Goal: Task Accomplishment & Management: Complete application form

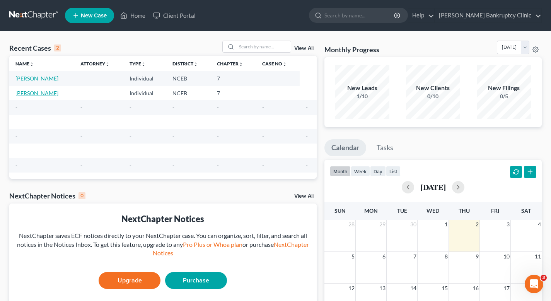
click at [37, 94] on link "[PERSON_NAME]" at bounding box center [36, 93] width 43 height 7
select select "10"
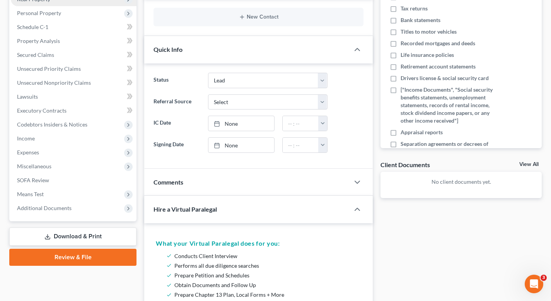
scroll to position [109, 0]
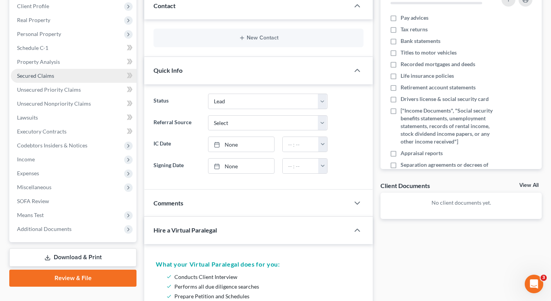
click at [46, 69] on link "Secured Claims" at bounding box center [74, 76] width 126 height 14
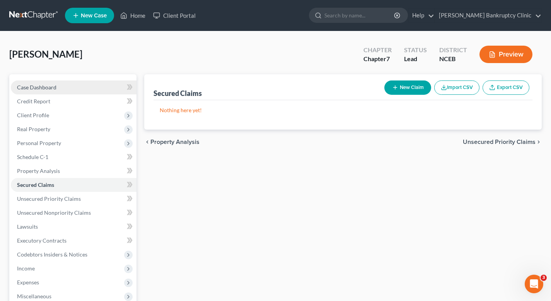
click at [47, 82] on link "Case Dashboard" at bounding box center [74, 87] width 126 height 14
select select "10"
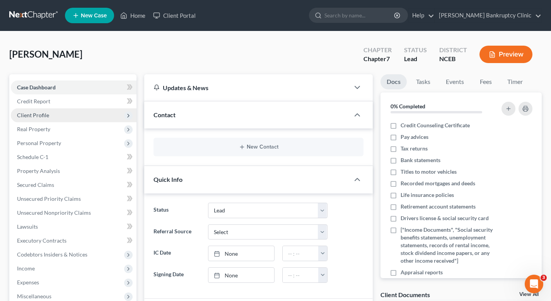
click at [59, 115] on span "Client Profile" at bounding box center [74, 115] width 126 height 14
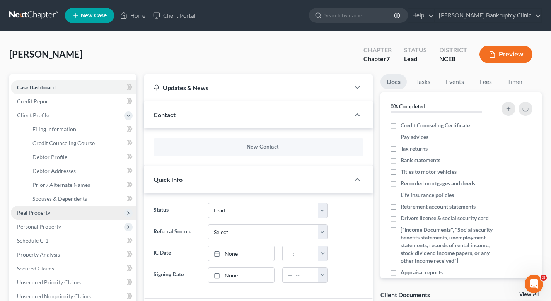
click at [63, 210] on span "Real Property" at bounding box center [74, 213] width 126 height 14
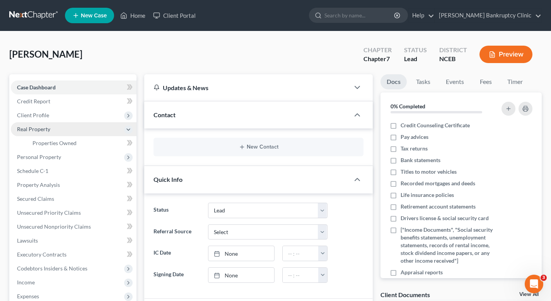
scroll to position [50, 0]
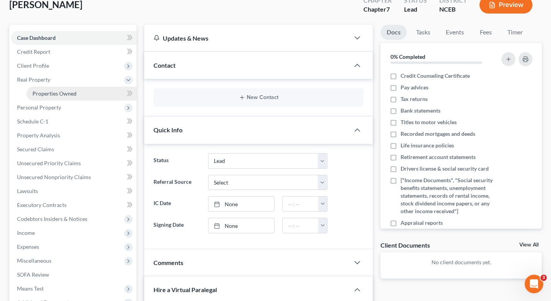
click at [64, 96] on span "Properties Owned" at bounding box center [55, 93] width 44 height 7
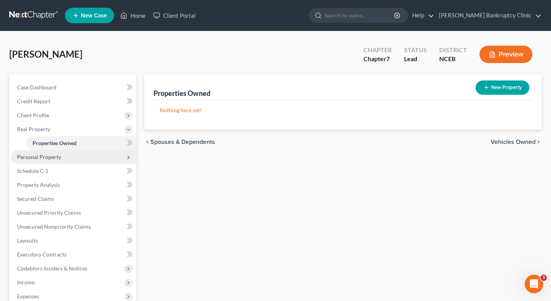
click at [63, 156] on span "Personal Property" at bounding box center [74, 157] width 126 height 14
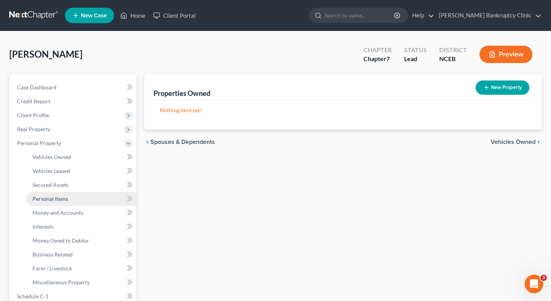
scroll to position [28, 0]
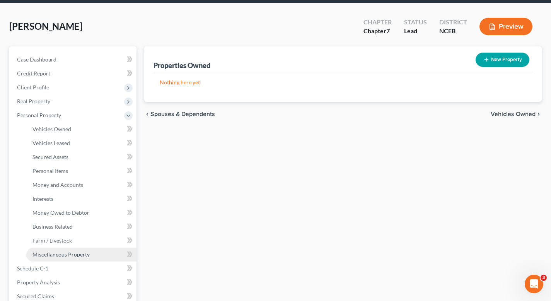
click at [78, 251] on span "Miscellaneous Property" at bounding box center [61, 254] width 57 height 7
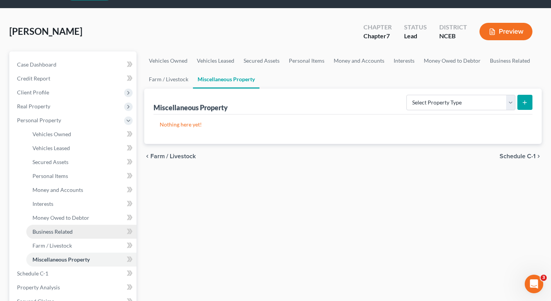
scroll to position [34, 0]
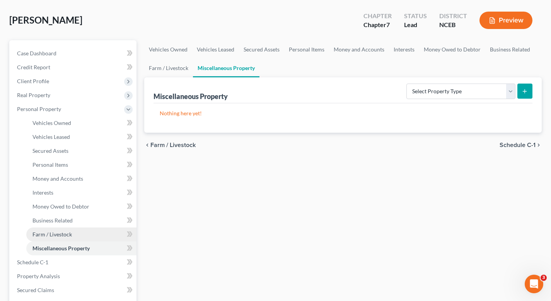
click at [83, 230] on link "Farm / Livestock" at bounding box center [81, 235] width 110 height 14
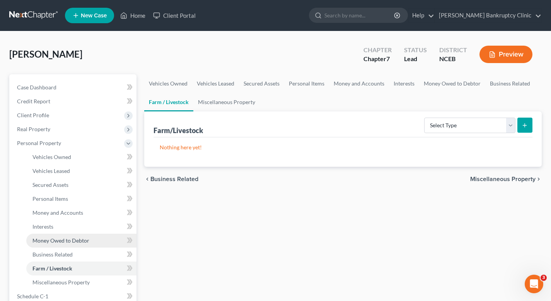
click at [80, 242] on span "Money Owed to Debtor" at bounding box center [61, 240] width 57 height 7
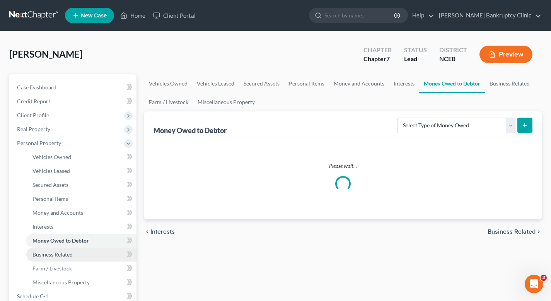
click at [79, 258] on link "Business Related" at bounding box center [81, 255] width 110 height 14
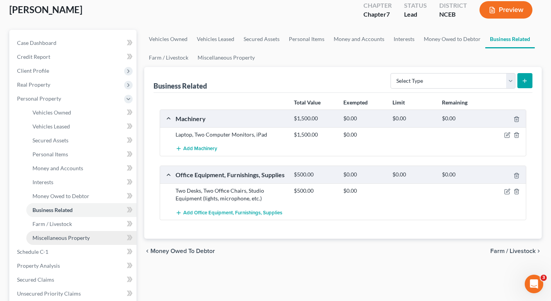
scroll to position [45, 0]
click at [78, 253] on link "Schedule C-1" at bounding box center [74, 251] width 126 height 14
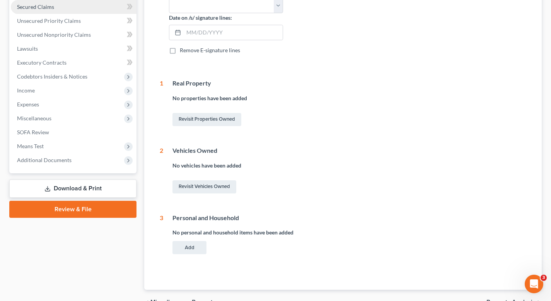
scroll to position [196, 0]
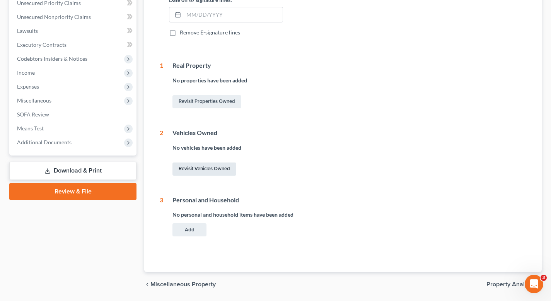
click at [210, 172] on link "Revisit Vehicles Owned" at bounding box center [205, 169] width 64 height 13
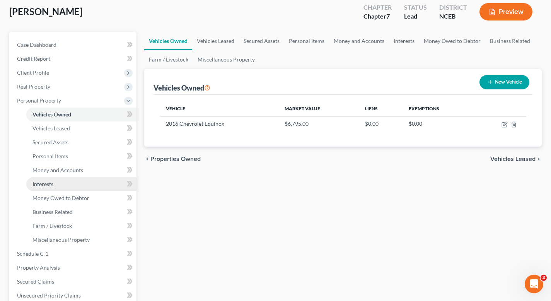
scroll to position [43, 0]
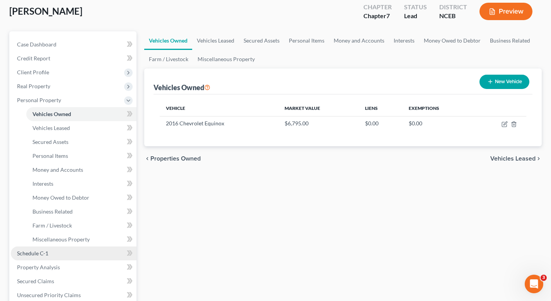
click at [61, 260] on link "Schedule C-1" at bounding box center [74, 253] width 126 height 14
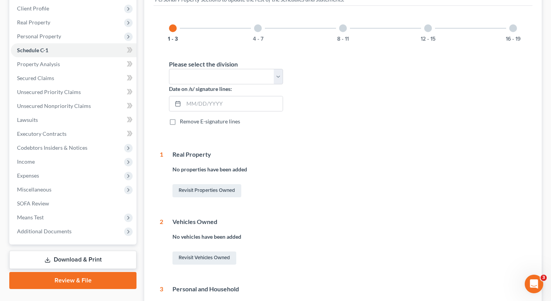
scroll to position [111, 0]
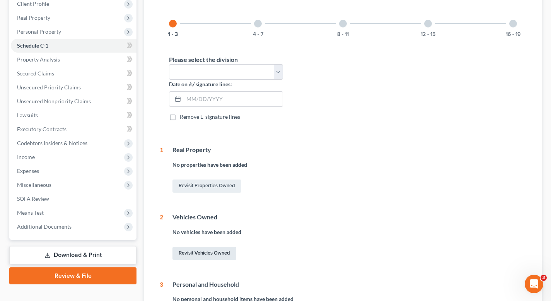
drag, startPoint x: 203, startPoint y: 250, endPoint x: 200, endPoint y: 219, distance: 31.8
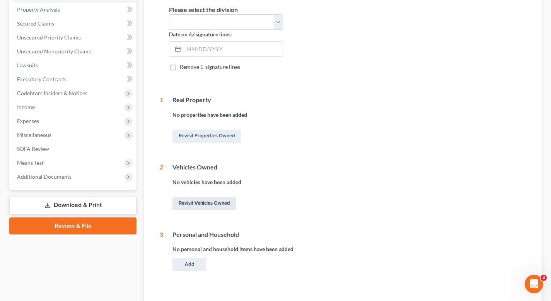
scroll to position [160, 0]
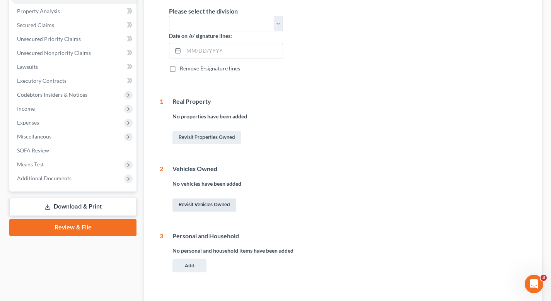
click at [199, 207] on link "Revisit Vehicles Owned" at bounding box center [205, 205] width 64 height 13
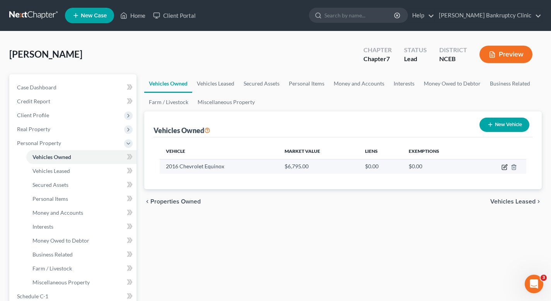
click at [503, 170] on icon "button" at bounding box center [505, 167] width 6 height 6
select select "0"
select select "10"
select select "3"
select select "0"
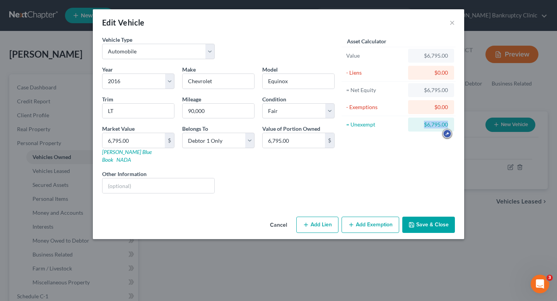
drag, startPoint x: 415, startPoint y: 128, endPoint x: 460, endPoint y: 123, distance: 45.1
click at [460, 123] on div "Vehicle Type Select Automobile Truck Trailer Watercraft Aircraft Motor Home Atv…" at bounding box center [278, 125] width 371 height 178
click at [440, 106] on div "$0.00" at bounding box center [431, 107] width 34 height 8
click at [350, 222] on icon "button" at bounding box center [351, 225] width 6 height 6
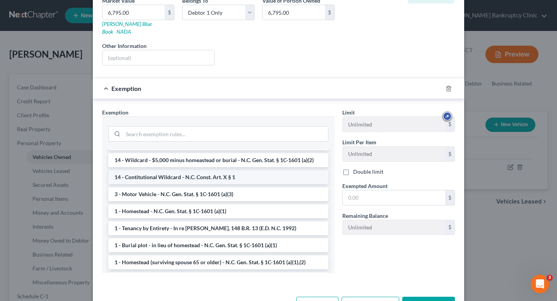
scroll to position [11, 0]
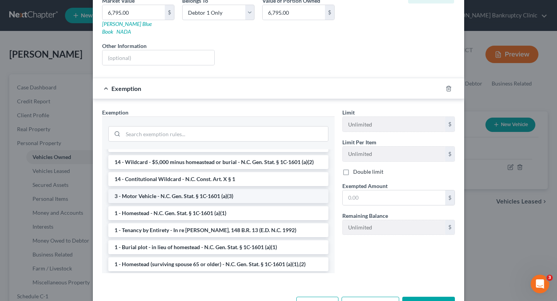
click at [214, 192] on li "3 - Motor Vehicle - N.C. Gen. Stat. § 1C-1601 (a)(3)" at bounding box center [218, 196] width 220 height 14
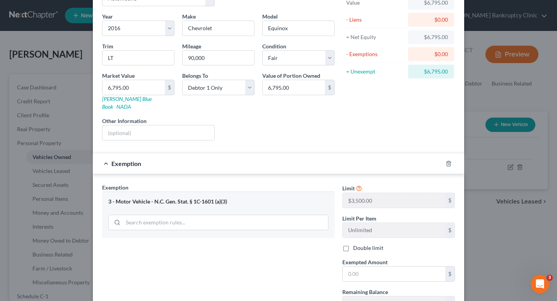
scroll to position [53, 0]
click at [215, 216] on input "search" at bounding box center [225, 222] width 205 height 15
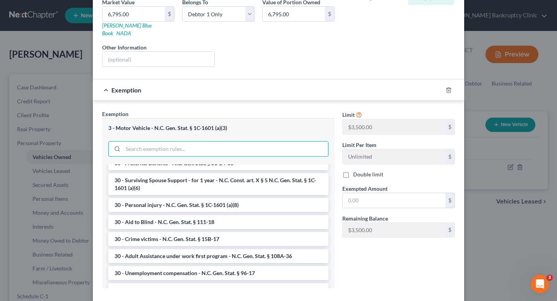
scroll to position [0, 0]
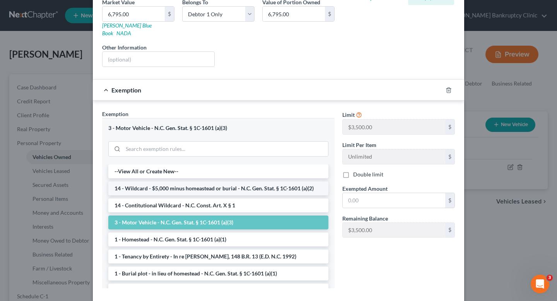
click at [216, 181] on li "14 - Wildcard - $5,000 minus homeastead or burial - N.C. Gen. Stat. § 1C-1601 (…" at bounding box center [218, 188] width 220 height 14
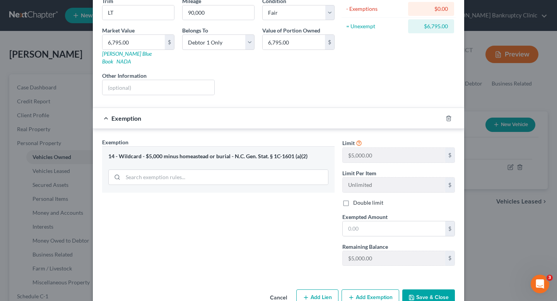
scroll to position [103, 0]
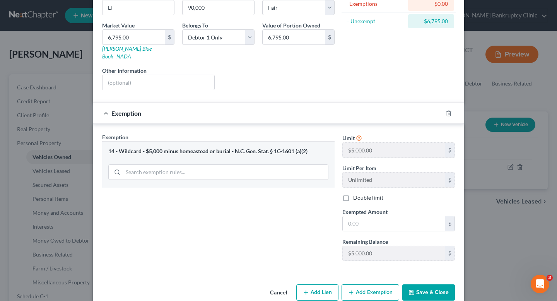
click at [425, 287] on button "Save & Close" at bounding box center [428, 292] width 53 height 16
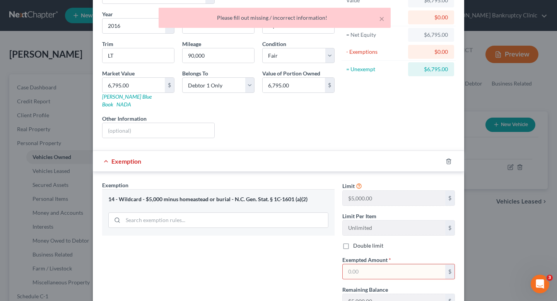
scroll to position [56, 0]
click at [359, 264] on input "text" at bounding box center [394, 271] width 103 height 15
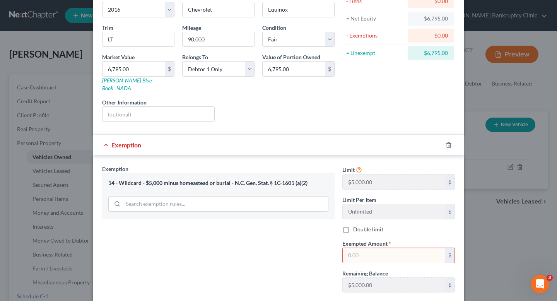
scroll to position [71, 0]
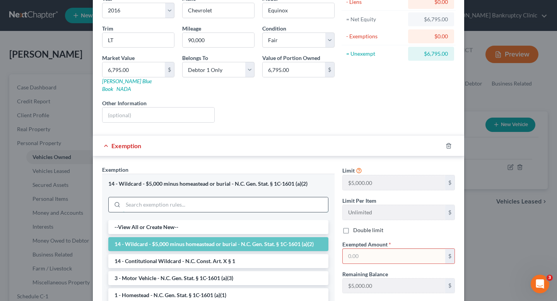
click at [310, 197] on input "search" at bounding box center [225, 204] width 205 height 15
click at [277, 274] on li "3 - Motor Vehicle - N.C. Gen. Stat. § 1C-1601 (a)(3)" at bounding box center [218, 278] width 220 height 14
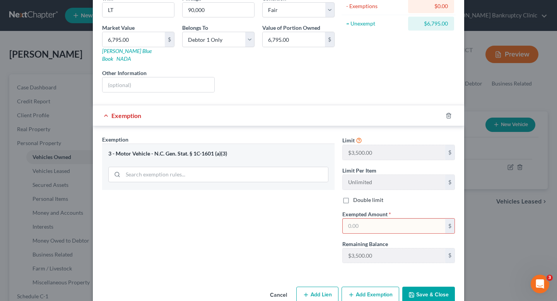
scroll to position [103, 0]
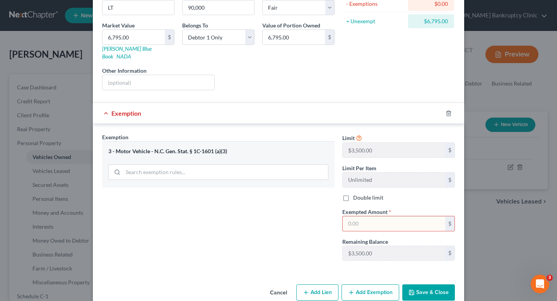
click at [277, 273] on div "Vehicle Type Select Automobile Truck Trailer Watercraft Aircraft Motor Home Atv…" at bounding box center [278, 106] width 371 height 349
click at [364, 220] on input "text" at bounding box center [394, 223] width 103 height 15
type input "3,500"
click at [375, 284] on button "Add Exemption" at bounding box center [371, 292] width 58 height 16
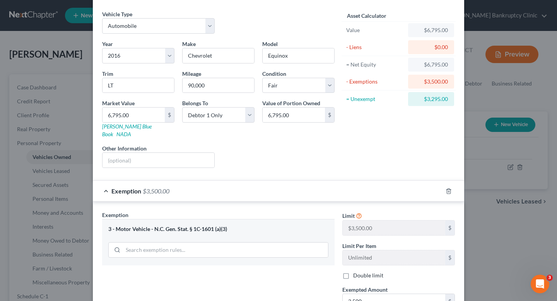
scroll to position [24, 0]
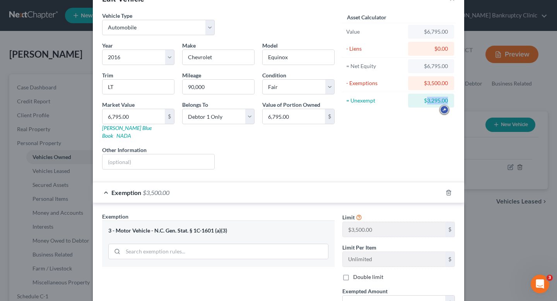
drag, startPoint x: 424, startPoint y: 100, endPoint x: 452, endPoint y: 99, distance: 27.9
click at [452, 99] on div "= Unexempt $3,295.00" at bounding box center [399, 100] width 114 height 17
copy div "3,295.00"
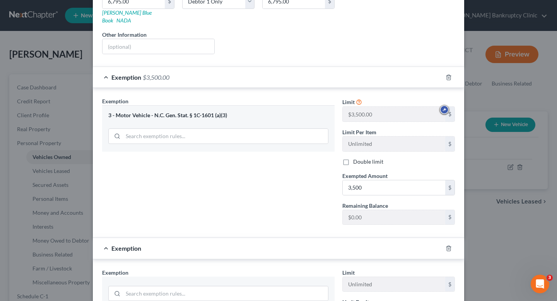
scroll to position [217, 0]
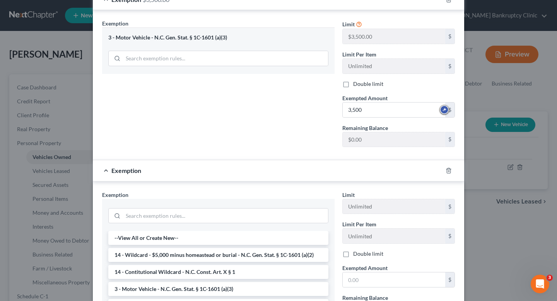
click at [141, 220] on div at bounding box center [218, 215] width 233 height 33
click at [141, 248] on li "14 - Wildcard - $5,000 minus homeastead or burial - N.C. Gen. Stat. § 1C-1601 (…" at bounding box center [218, 255] width 220 height 14
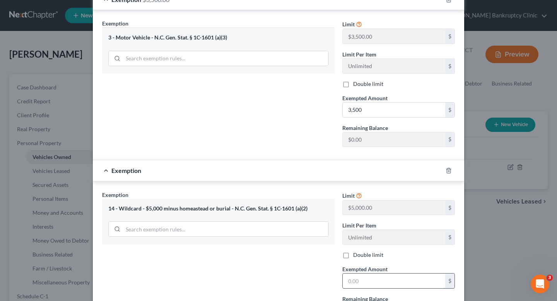
click at [371, 274] on input "text" at bounding box center [394, 281] width 103 height 15
paste input "3,295.00"
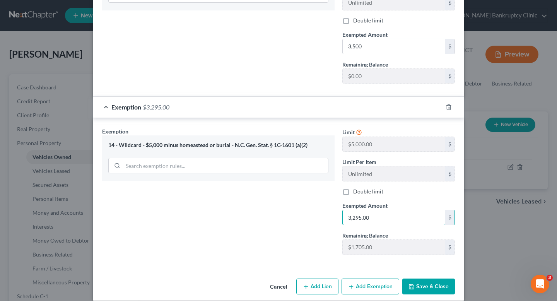
type input "3,295.00"
click at [281, 229] on div "Exemption Set must be selected for CA. Exemption * 14 - Wildcard - $5,000 minus…" at bounding box center [218, 194] width 240 height 134
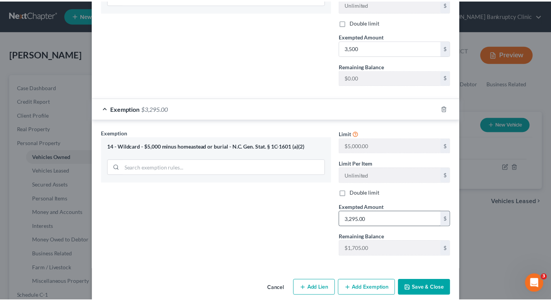
scroll to position [282, 0]
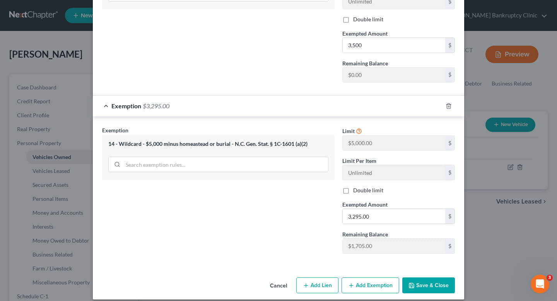
click at [427, 277] on button "Save & Close" at bounding box center [428, 285] width 53 height 16
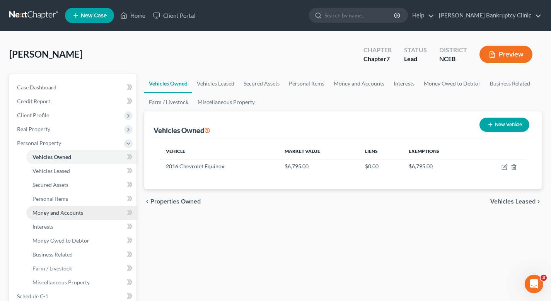
scroll to position [79, 0]
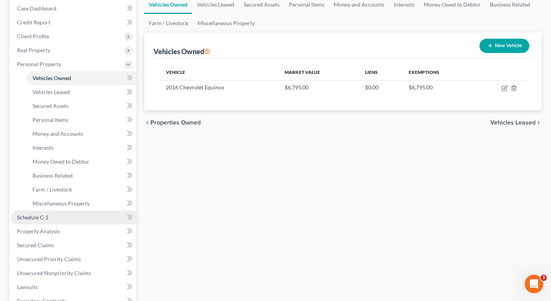
click at [65, 221] on link "Schedule C-1" at bounding box center [74, 217] width 126 height 14
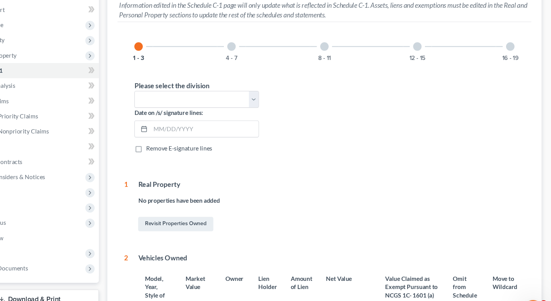
scroll to position [92, 0]
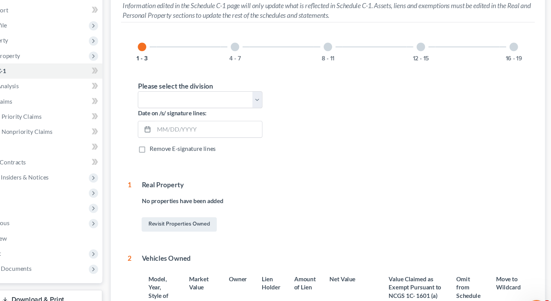
click at [186, 79] on div "Please select the division Select [GEOGRAPHIC_DATA] [GEOGRAPHIC_DATA] [GEOGRAPH…" at bounding box center [226, 87] width 122 height 24
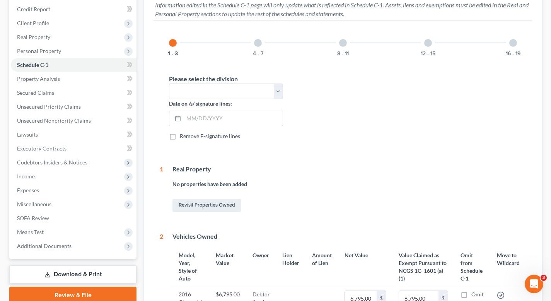
scroll to position [75, 0]
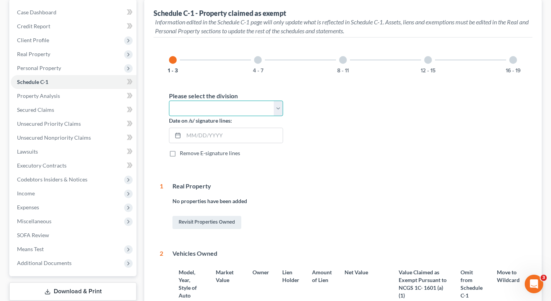
click at [180, 104] on select "Select [GEOGRAPHIC_DATA] [GEOGRAPHIC_DATA] [GEOGRAPHIC_DATA] [GEOGRAPHIC_DATA] …" at bounding box center [226, 108] width 114 height 15
select select "[GEOGRAPHIC_DATA]"
click at [169, 101] on select "Select [GEOGRAPHIC_DATA] [GEOGRAPHIC_DATA] [GEOGRAPHIC_DATA] [GEOGRAPHIC_DATA] …" at bounding box center [226, 108] width 114 height 15
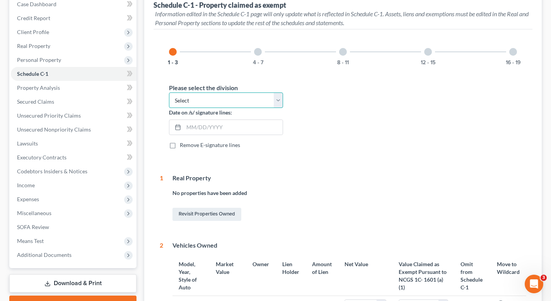
scroll to position [84, 0]
click at [186, 162] on ng-include "Please select the division Select [GEOGRAPHIC_DATA] [GEOGRAPHIC_DATA] [GEOGRAPH…" at bounding box center [343, 249] width 367 height 332
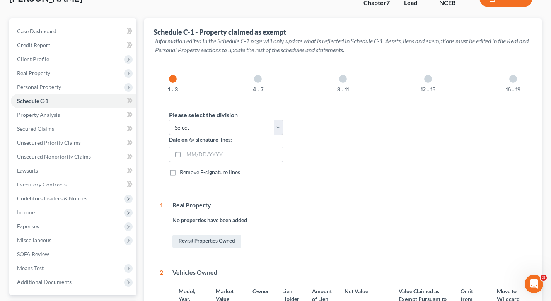
scroll to position [56, 0]
drag, startPoint x: 187, startPoint y: 166, endPoint x: 183, endPoint y: 154, distance: 12.5
click at [183, 154] on div "Date on /s/ signature lines:" at bounding box center [226, 151] width 122 height 33
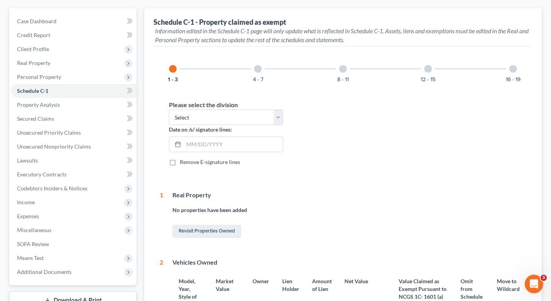
scroll to position [67, 0]
click at [190, 152] on div "Date on /s/ signature lines:" at bounding box center [226, 140] width 122 height 33
click at [191, 146] on input "text" at bounding box center [233, 143] width 99 height 15
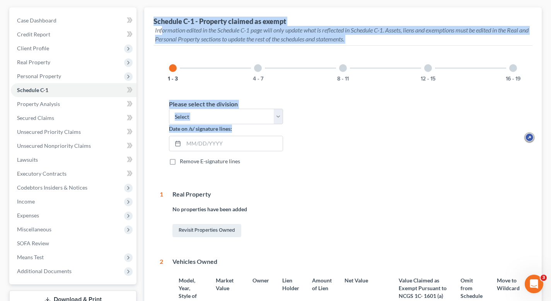
drag, startPoint x: 236, startPoint y: 129, endPoint x: 163, endPoint y: 29, distance: 124.0
click at [163, 29] on div "Information edited in the Schedule C-1 page will only update what is reflected …" at bounding box center [343, 233] width 398 height 453
copy div "ormation edited in the Schedule C-1 page will only update what is reflected in …"
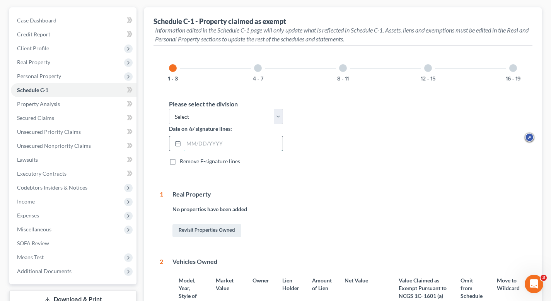
click at [211, 144] on input "text" at bounding box center [233, 143] width 99 height 15
type input "[DATE]"
click at [299, 213] on div "No properties have been added" at bounding box center [350, 210] width 354 height 11
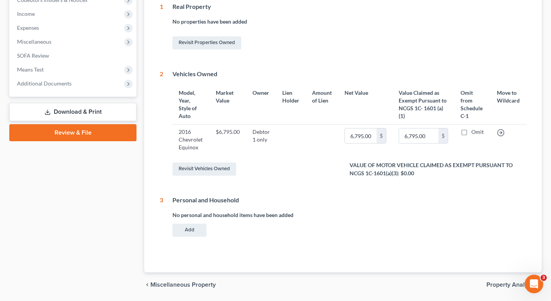
scroll to position [254, 0]
click at [201, 233] on button "Add" at bounding box center [190, 230] width 34 height 13
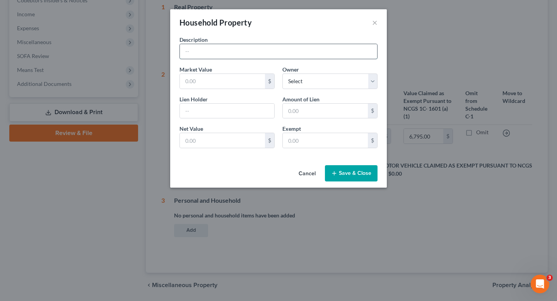
click at [269, 52] on input "text" at bounding box center [278, 51] width 197 height 15
click at [375, 23] on button "×" at bounding box center [374, 22] width 5 height 9
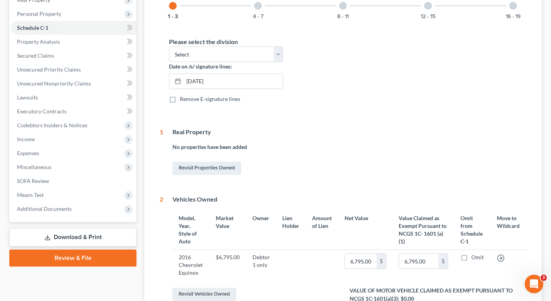
click at [289, 133] on div "Real Property" at bounding box center [350, 132] width 354 height 9
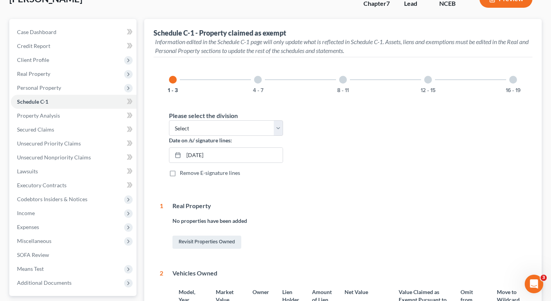
scroll to position [76, 0]
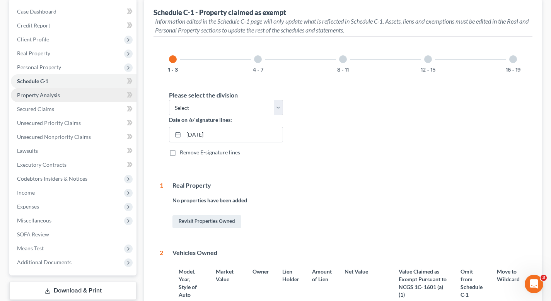
click at [96, 100] on link "Property Analysis" at bounding box center [74, 95] width 126 height 14
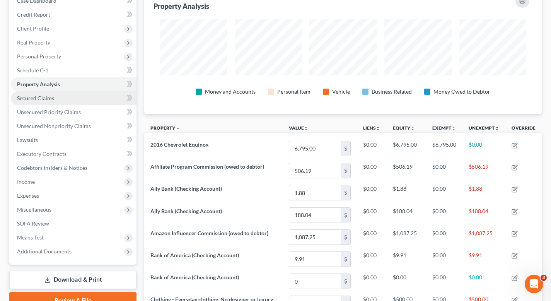
click at [92, 103] on link "Secured Claims" at bounding box center [74, 98] width 126 height 14
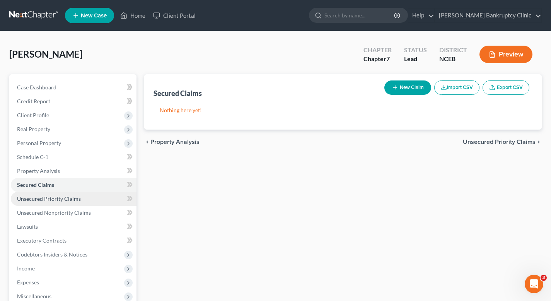
click at [94, 200] on link "Unsecured Priority Claims" at bounding box center [74, 199] width 126 height 14
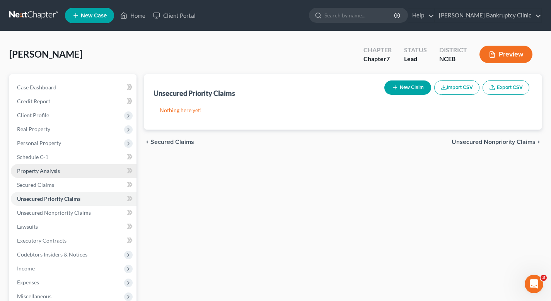
click at [103, 167] on link "Property Analysis" at bounding box center [74, 171] width 126 height 14
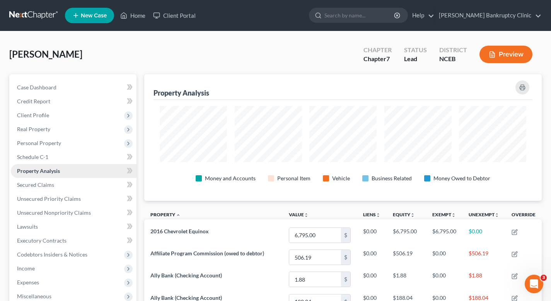
scroll to position [127, 397]
click at [94, 91] on link "Case Dashboard" at bounding box center [74, 87] width 126 height 14
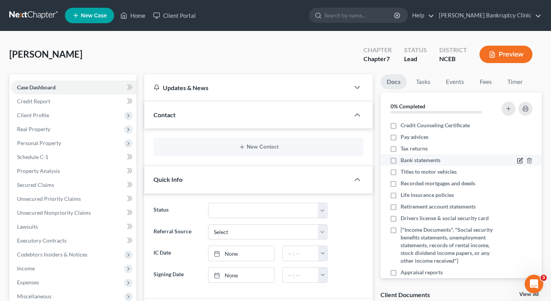
click at [519, 161] on icon "button" at bounding box center [520, 159] width 3 height 3
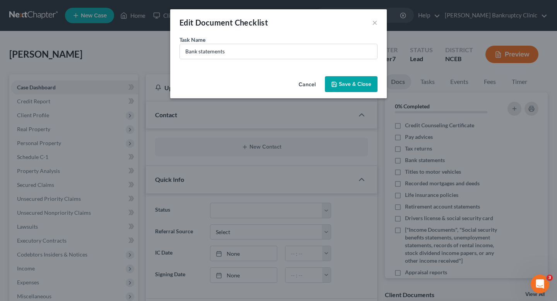
click at [298, 87] on button "Cancel" at bounding box center [307, 84] width 29 height 15
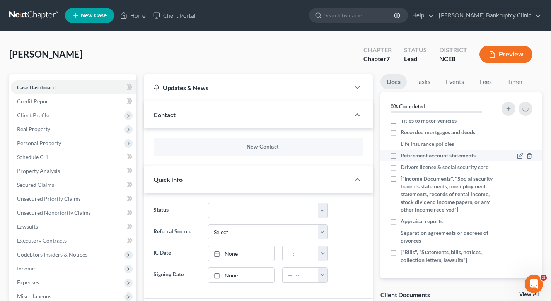
scroll to position [1, 0]
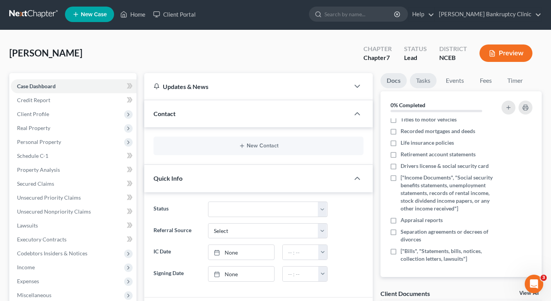
click at [424, 80] on link "Tasks" at bounding box center [423, 80] width 27 height 15
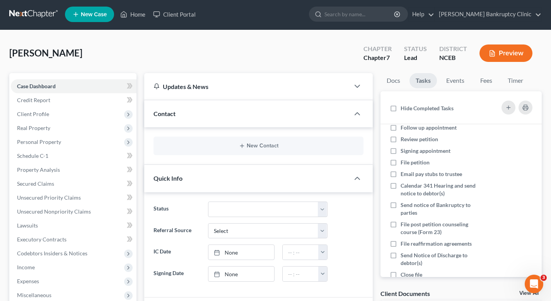
scroll to position [48, 0]
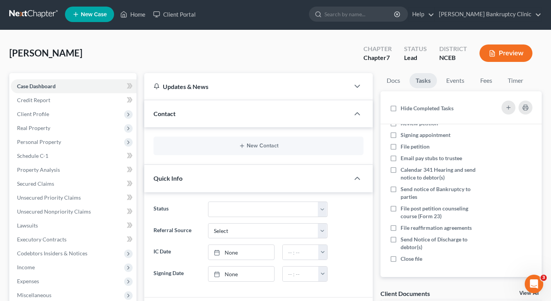
click at [400, 89] on li "Docs" at bounding box center [394, 82] width 26 height 18
click at [400, 82] on link "Docs" at bounding box center [394, 80] width 26 height 15
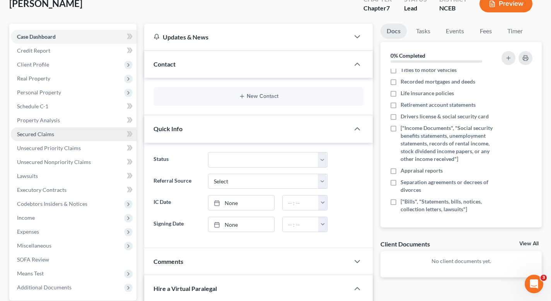
click at [79, 138] on link "Secured Claims" at bounding box center [74, 134] width 126 height 14
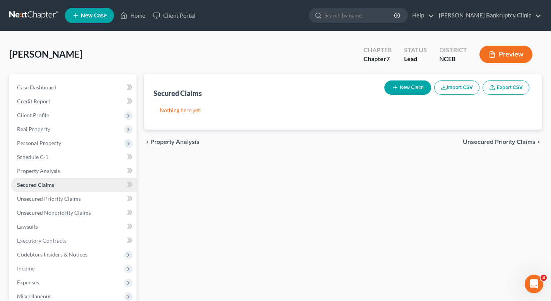
click at [80, 181] on link "Secured Claims" at bounding box center [74, 185] width 126 height 14
click at [84, 164] on link "Property Analysis" at bounding box center [74, 171] width 126 height 14
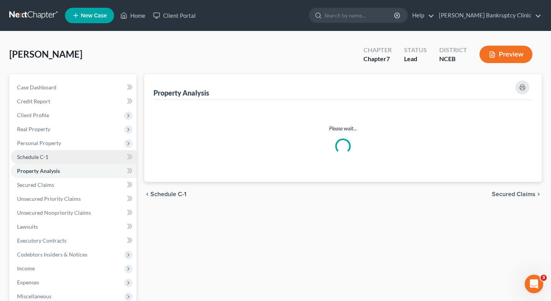
click at [83, 156] on link "Schedule C-1" at bounding box center [74, 157] width 126 height 14
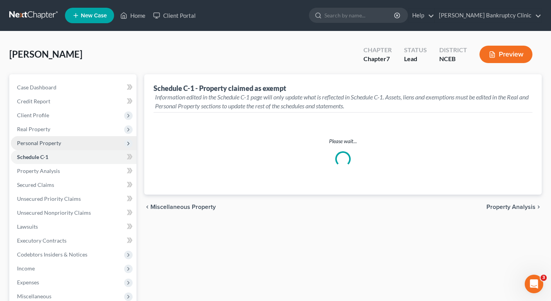
click at [83, 147] on span "Personal Property" at bounding box center [74, 143] width 126 height 14
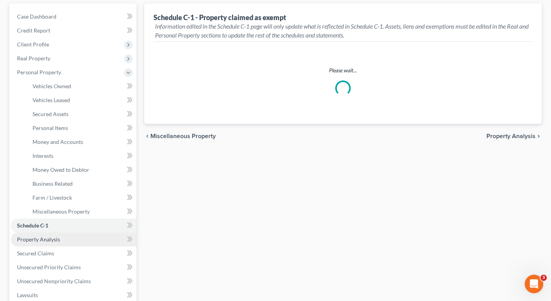
select select "[GEOGRAPHIC_DATA]"
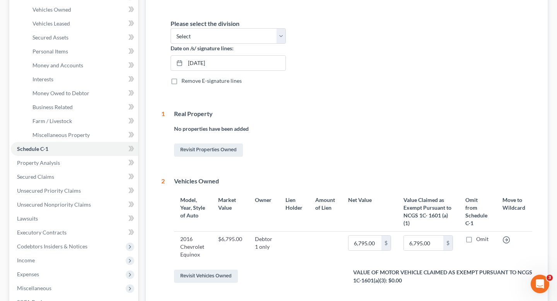
scroll to position [181, 0]
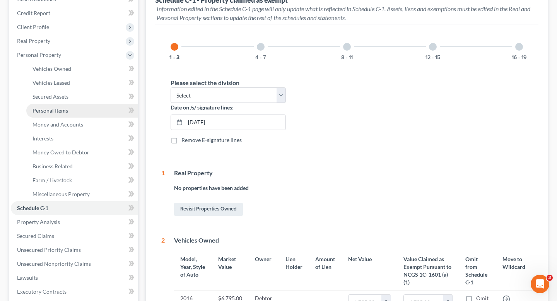
click at [75, 116] on link "Personal Items" at bounding box center [82, 111] width 112 height 14
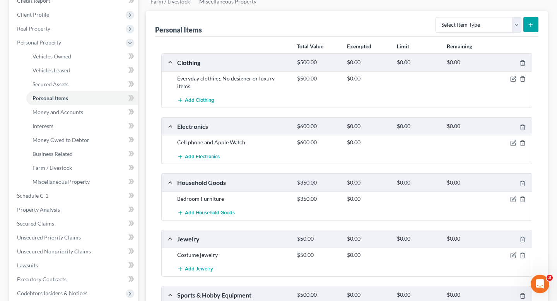
scroll to position [101, 0]
drag, startPoint x: 513, startPoint y: 77, endPoint x: 386, endPoint y: 128, distance: 137.0
click at [386, 128] on div "Clothing $500.00 $0.00 $0.00 $0.00 Everyday clothing. No designer or luxury ite…" at bounding box center [346, 193] width 371 height 280
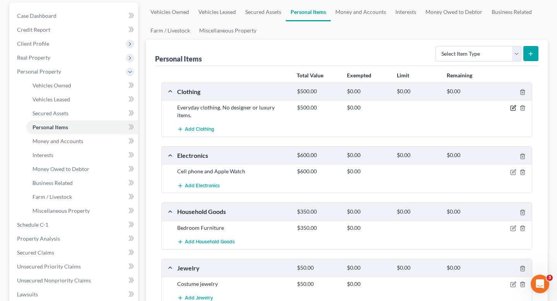
scroll to position [71, 0]
click at [512, 109] on icon "button" at bounding box center [513, 108] width 6 height 6
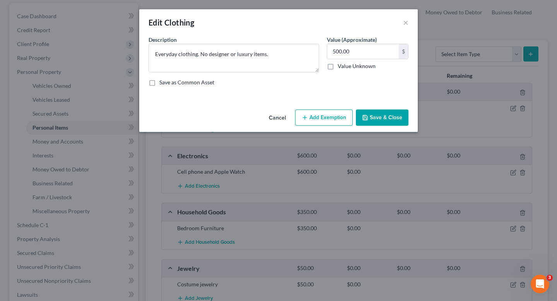
click at [332, 114] on button "Add Exemption" at bounding box center [324, 118] width 58 height 16
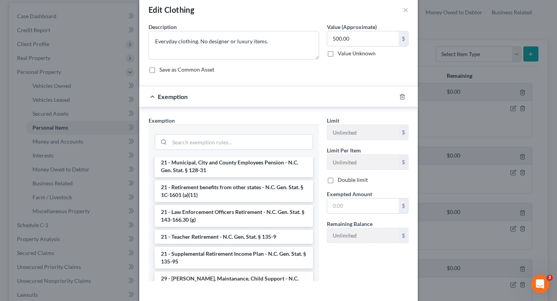
scroll to position [353, 0]
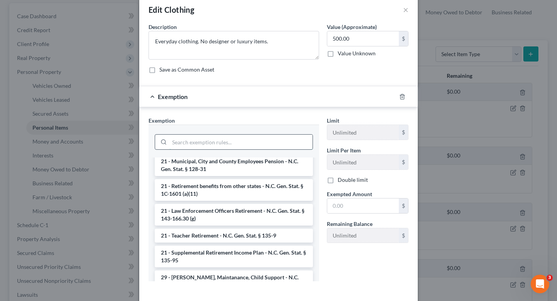
click at [203, 142] on input "search" at bounding box center [240, 142] width 143 height 15
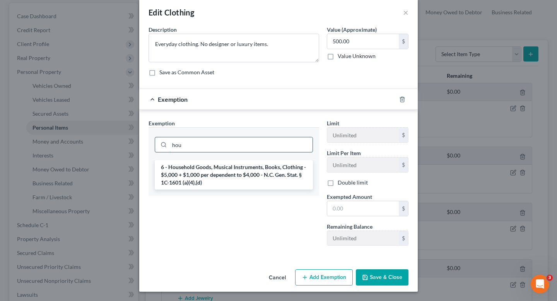
scroll to position [10, 0]
type input "hou"
click at [204, 167] on li "6 - Household Goods, Musical Instruments, Books, Clothing - $5,000 + $1,000 per…" at bounding box center [234, 174] width 158 height 29
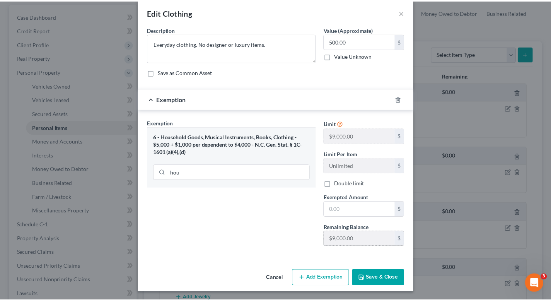
scroll to position [8, 0]
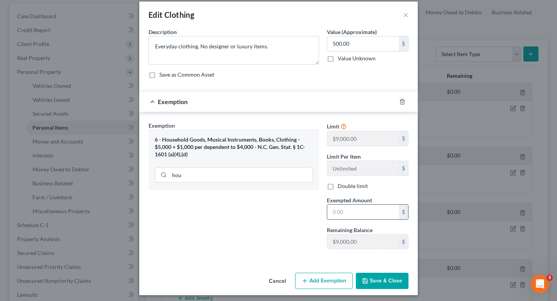
click at [361, 212] on input "text" at bounding box center [363, 212] width 72 height 15
type input "500"
click at [258, 202] on div "Exemption Set must be selected for CA. Exemption * 6 - Household Goods, Musical…" at bounding box center [234, 188] width 178 height 134
click at [386, 276] on button "Save & Close" at bounding box center [382, 281] width 53 height 16
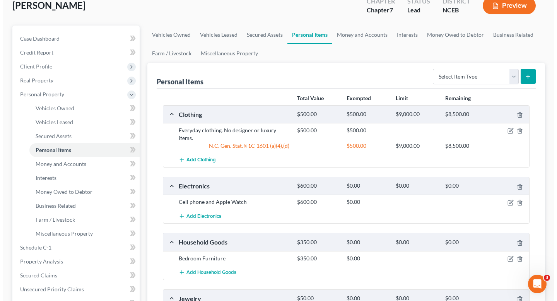
scroll to position [59, 0]
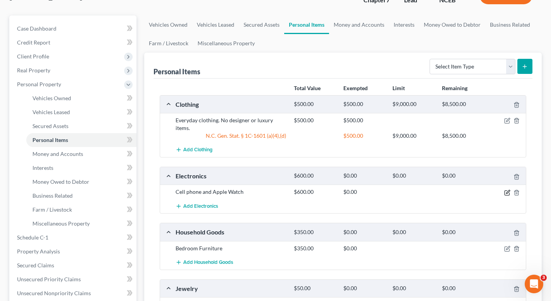
click at [508, 190] on icon "button" at bounding box center [508, 191] width 3 height 3
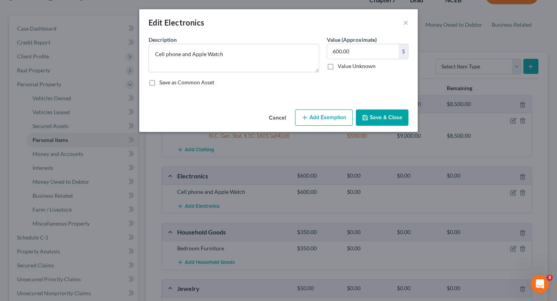
click at [346, 116] on button "Add Exemption" at bounding box center [324, 118] width 58 height 16
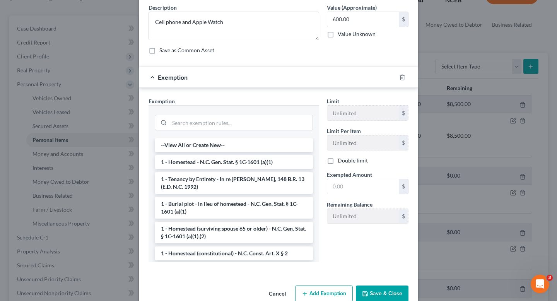
scroll to position [38, 0]
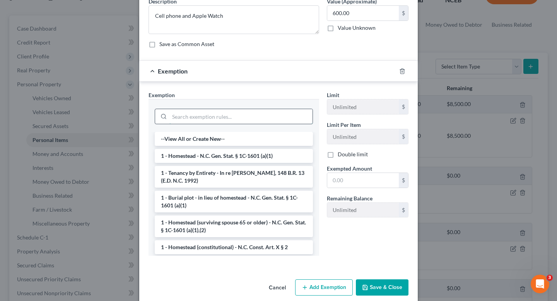
click at [252, 120] on input "search" at bounding box center [240, 116] width 143 height 15
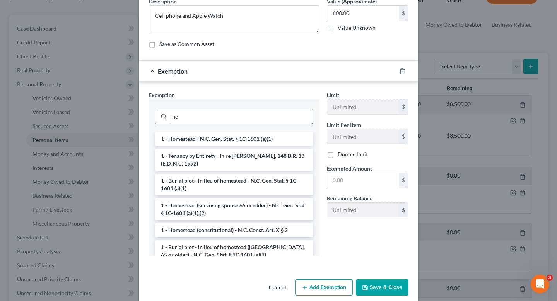
type input "h"
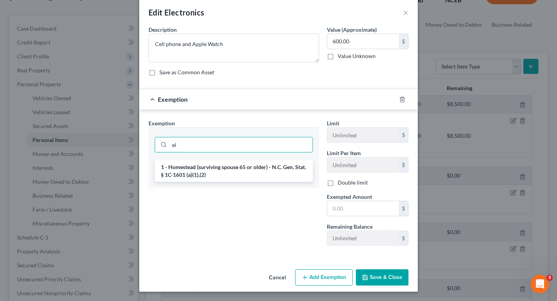
scroll to position [10, 0]
type input "e"
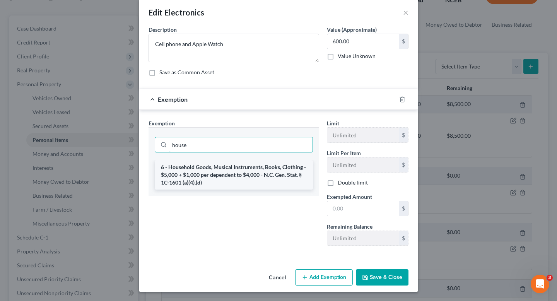
type input "house"
click at [201, 166] on li "6 - Household Goods, Musical Instruments, Books, Clothing - $5,000 + $1,000 per…" at bounding box center [234, 174] width 158 height 29
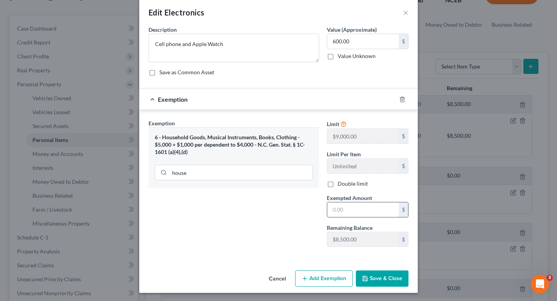
click at [347, 209] on input "text" at bounding box center [363, 209] width 72 height 15
type input "5"
type input "600"
click at [284, 236] on div "Exemption Set must be selected for CA. Exemption * 6 - Household Goods, Musical…" at bounding box center [234, 186] width 178 height 134
click at [378, 272] on button "Save & Close" at bounding box center [382, 278] width 53 height 16
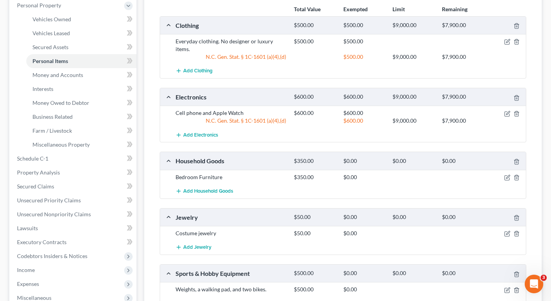
scroll to position [146, 0]
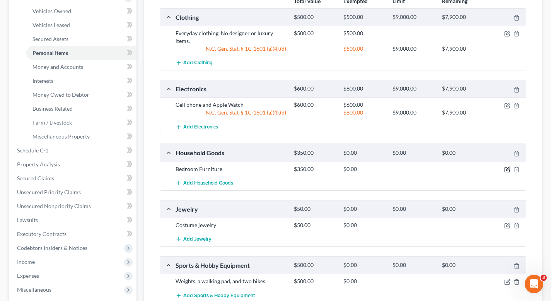
click at [508, 166] on icon "button" at bounding box center [508, 169] width 6 height 6
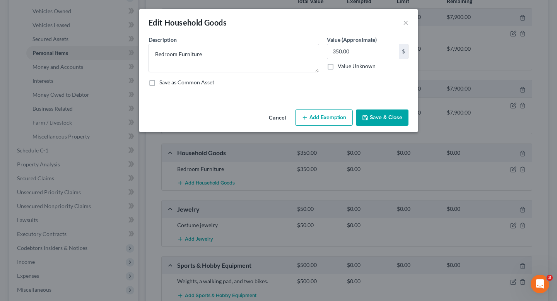
click at [329, 118] on button "Add Exemption" at bounding box center [324, 118] width 58 height 16
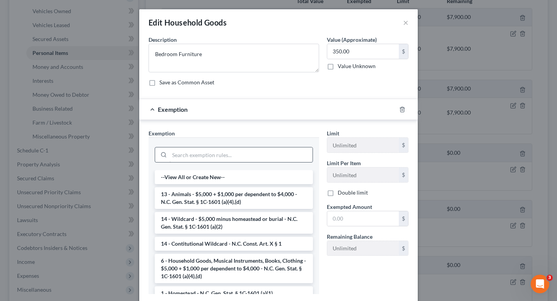
click at [218, 163] on div at bounding box center [234, 154] width 158 height 20
click at [218, 157] on input "search" at bounding box center [240, 154] width 143 height 15
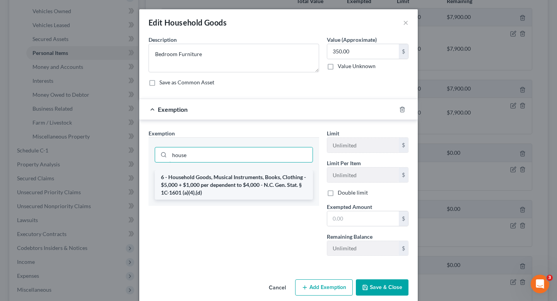
type input "house"
click at [233, 195] on li "6 - Household Goods, Musical Instruments, Books, Clothing - $5,000 + $1,000 per…" at bounding box center [234, 184] width 158 height 29
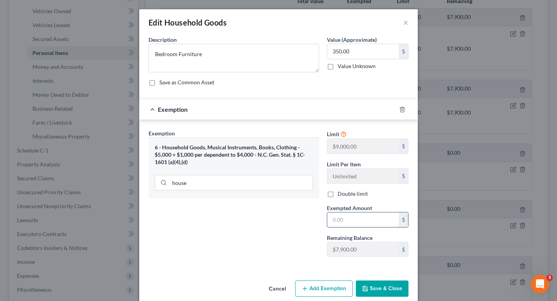
click at [352, 220] on input "text" at bounding box center [363, 219] width 72 height 15
type input "350"
click at [376, 289] on button "Save & Close" at bounding box center [382, 289] width 53 height 16
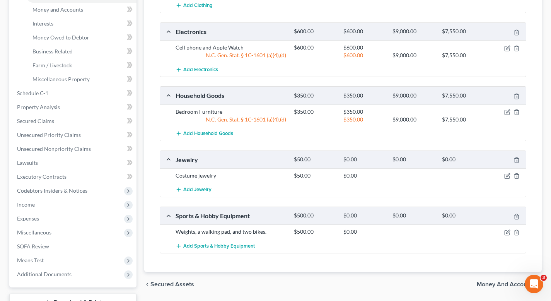
scroll to position [195, 0]
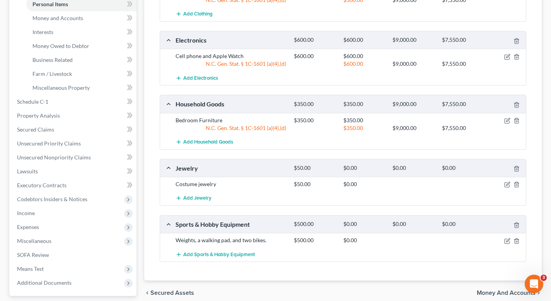
click at [505, 180] on div "Costume jewelry $50.00 $0.00" at bounding box center [343, 184] width 366 height 14
click at [507, 183] on icon "button" at bounding box center [507, 185] width 5 height 5
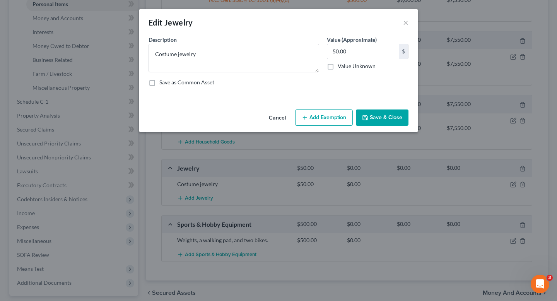
click at [314, 118] on button "Add Exemption" at bounding box center [324, 118] width 58 height 16
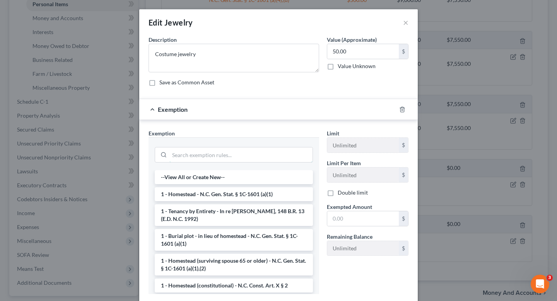
click at [257, 154] on input "search" at bounding box center [240, 154] width 143 height 15
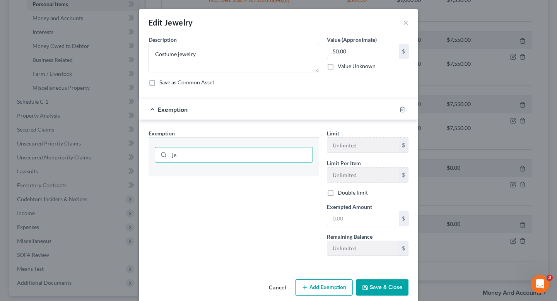
type input "j"
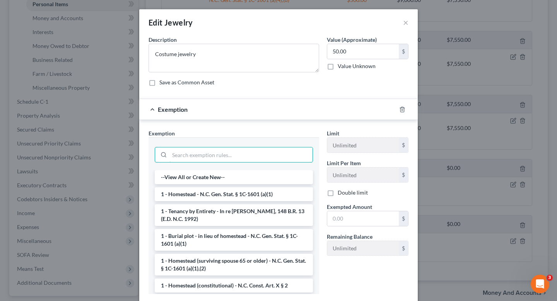
paste input "N.C. Gen. Stat. § 1C-1601(a)(2)"
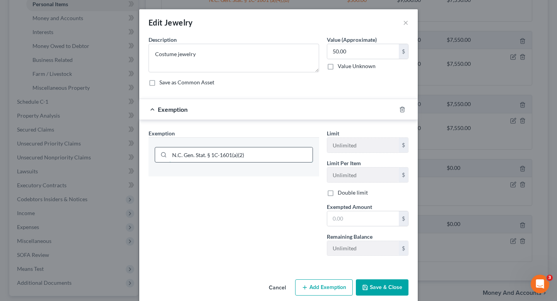
drag, startPoint x: 250, startPoint y: 152, endPoint x: 228, endPoint y: 152, distance: 22.1
click at [228, 152] on input "N.C. Gen. Stat. § 1C-1601(a)(2)" at bounding box center [240, 154] width 143 height 15
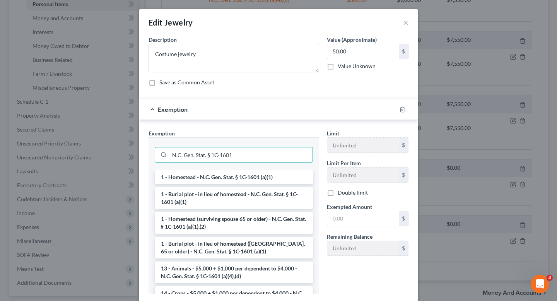
type input "N.C. Gen. Stat. § 1C-1601"
drag, startPoint x: 257, startPoint y: 150, endPoint x: 138, endPoint y: 145, distance: 118.9
click at [139, 145] on div "Exemption Set must be selected for CA. Exemption * N.C. Gen. Stat. § 1C-1601 1 …" at bounding box center [278, 213] width 279 height 187
drag, startPoint x: 241, startPoint y: 157, endPoint x: 142, endPoint y: 156, distance: 99.1
click at [145, 156] on div "Exemption Set must be selected for CA. Exemption * N.C. Gen. Stat. § 1C-1601 1 …" at bounding box center [234, 214] width 178 height 171
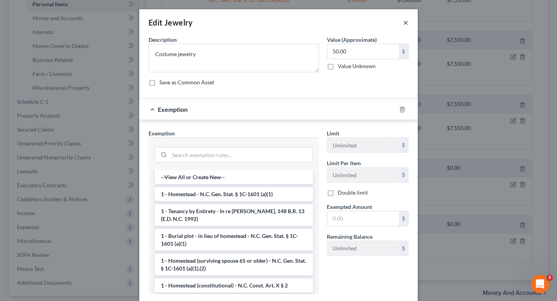
click at [405, 20] on button "×" at bounding box center [405, 22] width 5 height 9
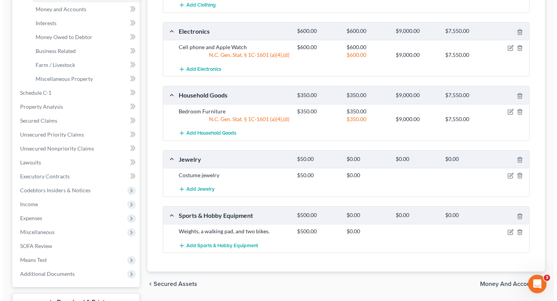
scroll to position [194, 0]
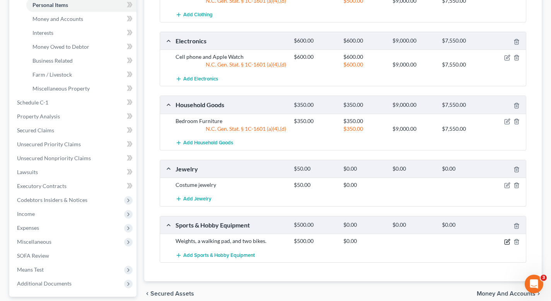
click at [507, 239] on icon "button" at bounding box center [508, 242] width 6 height 6
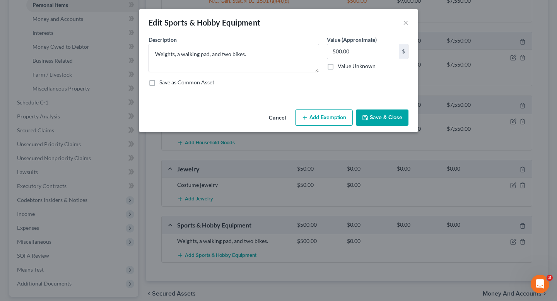
click at [322, 120] on button "Add Exemption" at bounding box center [324, 118] width 58 height 16
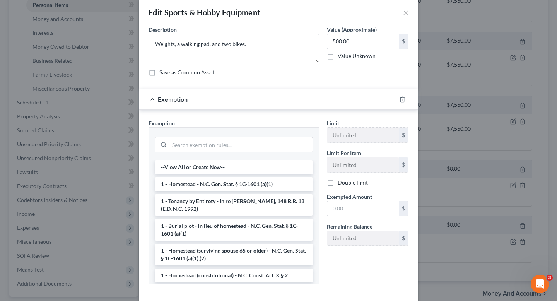
scroll to position [10, 0]
drag, startPoint x: 264, startPoint y: 13, endPoint x: 164, endPoint y: 13, distance: 99.8
click at [164, 13] on div "Edit Sports & Hobby Equipment ×" at bounding box center [278, 12] width 279 height 26
copy div "Sports & Hobby Equipment"
click at [229, 147] on input "search" at bounding box center [240, 144] width 143 height 15
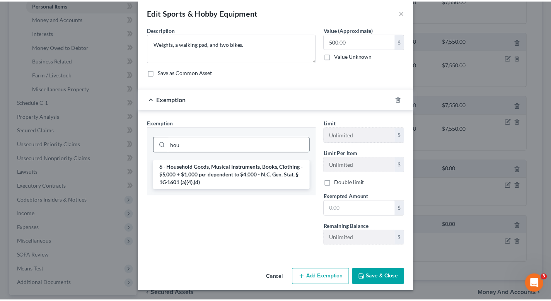
scroll to position [10, 0]
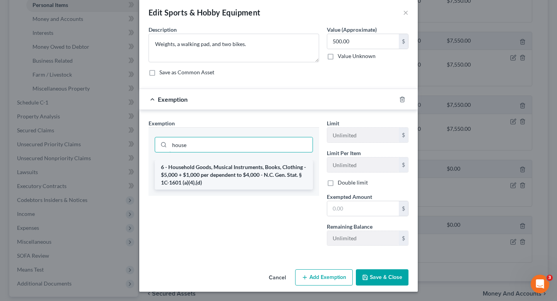
type input "house"
click at [239, 170] on li "6 - Household Goods, Musical Instruments, Books, Clothing - $5,000 + $1,000 per…" at bounding box center [234, 174] width 158 height 29
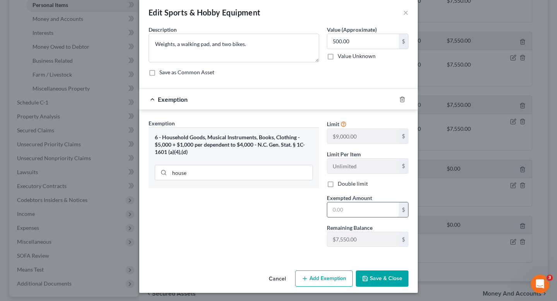
click at [338, 206] on input "text" at bounding box center [363, 209] width 72 height 15
type input "500"
click at [380, 281] on button "Save & Close" at bounding box center [382, 278] width 53 height 16
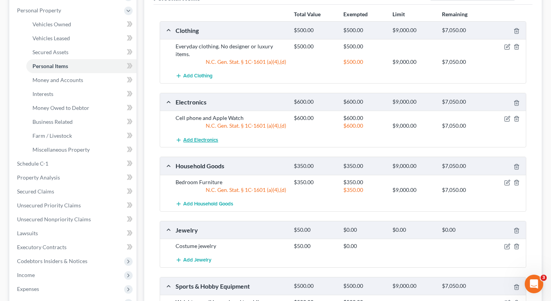
scroll to position [132, 0]
click at [109, 87] on li "Interests" at bounding box center [81, 94] width 110 height 14
click at [106, 80] on link "Money and Accounts" at bounding box center [81, 81] width 110 height 14
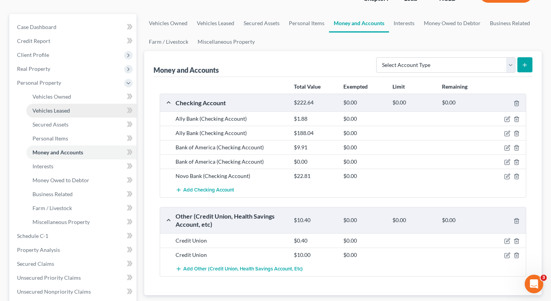
scroll to position [61, 0]
click at [506, 147] on icon "button" at bounding box center [508, 147] width 6 height 6
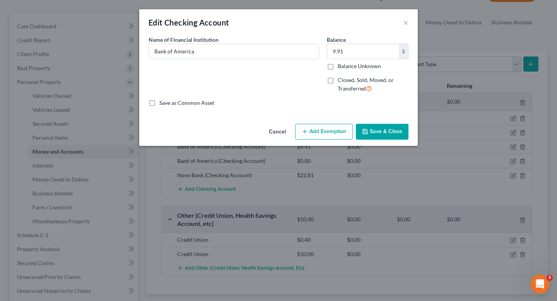
click at [408, 18] on div "Edit Checking Account ×" at bounding box center [278, 22] width 279 height 26
click at [406, 21] on button "×" at bounding box center [405, 22] width 5 height 9
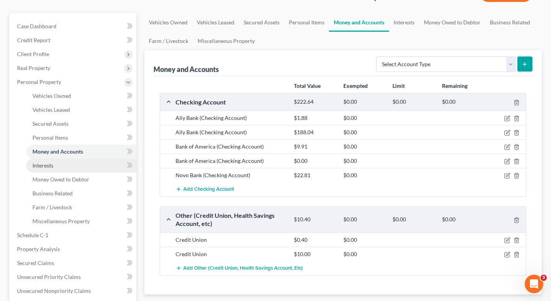
click at [82, 168] on link "Interests" at bounding box center [81, 166] width 110 height 14
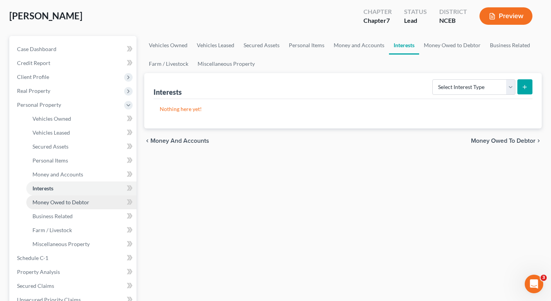
scroll to position [40, 0]
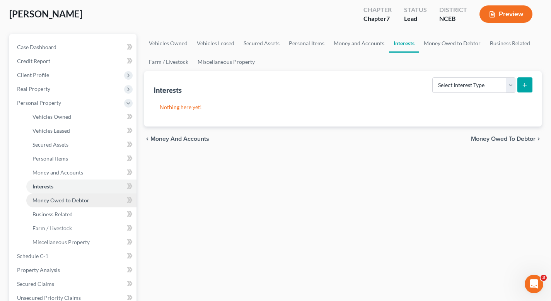
click at [77, 200] on span "Money Owed to Debtor" at bounding box center [61, 200] width 57 height 7
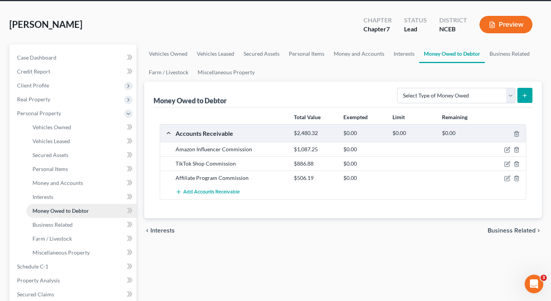
scroll to position [39, 0]
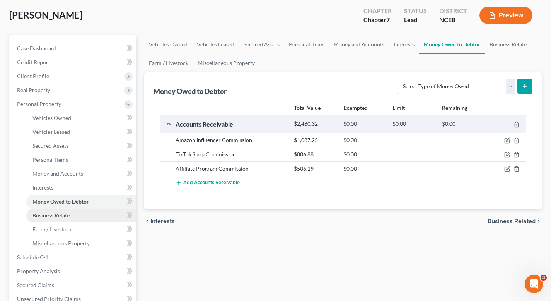
click at [77, 216] on link "Business Related" at bounding box center [81, 216] width 110 height 14
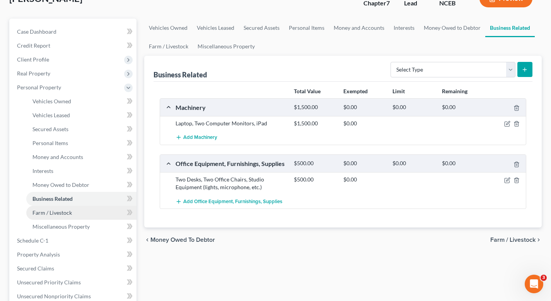
scroll to position [56, 0]
click at [508, 122] on icon "button" at bounding box center [508, 123] width 6 height 6
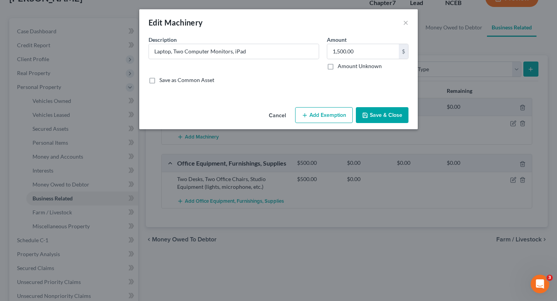
click at [317, 115] on button "Add Exemption" at bounding box center [324, 115] width 58 height 16
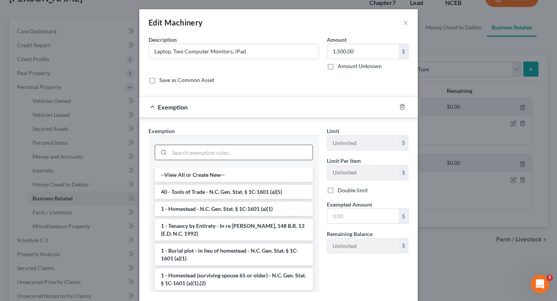
click at [242, 155] on input "search" at bounding box center [240, 152] width 143 height 15
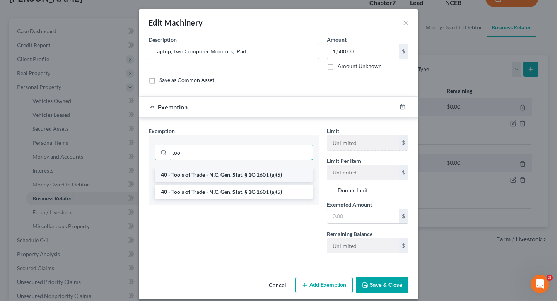
type input "tool"
click at [262, 177] on li "40 - Tools of Trade - N.C. Gen. Stat. § 1C-1601 (a)(5)" at bounding box center [234, 175] width 158 height 14
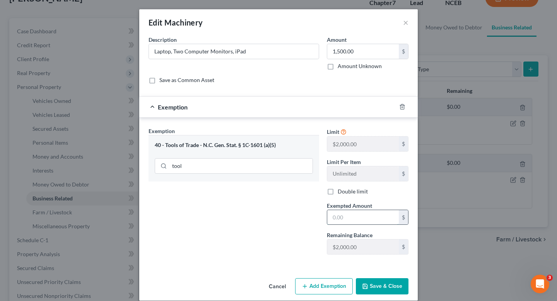
click at [338, 219] on input "text" at bounding box center [363, 217] width 72 height 15
type input "1,500"
click at [385, 287] on button "Save & Close" at bounding box center [382, 286] width 53 height 16
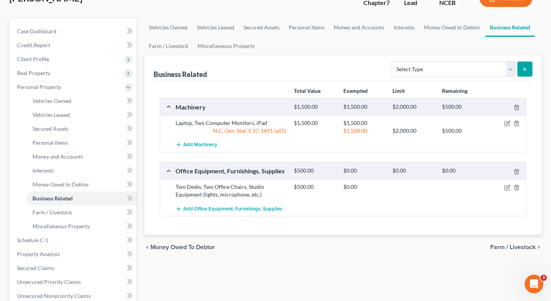
click at [509, 191] on div "$500.00 $0.00" at bounding box center [408, 190] width 237 height 15
click at [508, 183] on div at bounding box center [507, 187] width 39 height 8
click at [508, 186] on icon "button" at bounding box center [508, 188] width 6 height 6
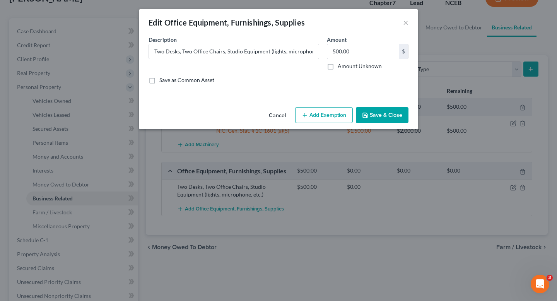
click at [343, 116] on button "Add Exemption" at bounding box center [324, 115] width 58 height 16
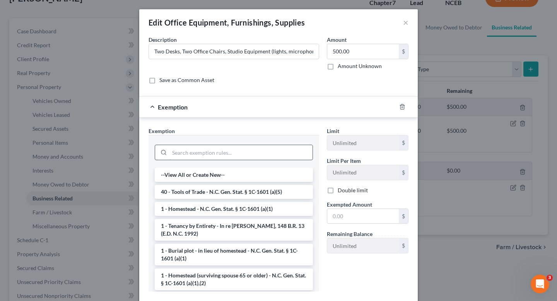
click at [261, 154] on input "search" at bounding box center [240, 152] width 143 height 15
click at [253, 195] on li "40 - Tools of Trade - N.C. Gen. Stat. § 1C-1601 (a)(5)" at bounding box center [234, 192] width 158 height 14
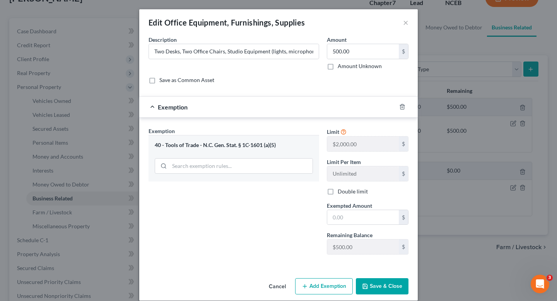
click at [382, 287] on button "Save & Close" at bounding box center [382, 286] width 53 height 16
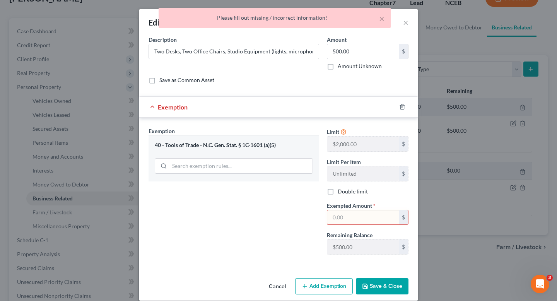
click at [346, 210] on input "text" at bounding box center [363, 217] width 72 height 15
type input "500"
click at [374, 293] on button "Save & Close" at bounding box center [382, 286] width 53 height 16
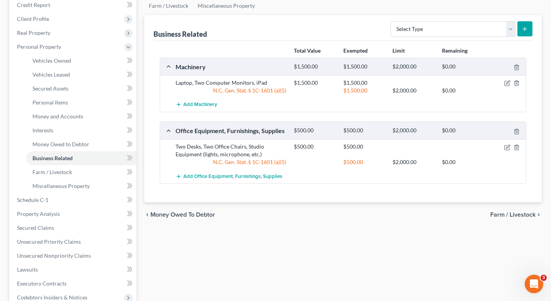
scroll to position [103, 0]
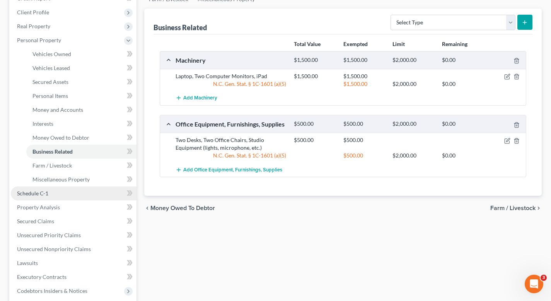
click at [94, 193] on link "Schedule C-1" at bounding box center [74, 194] width 126 height 14
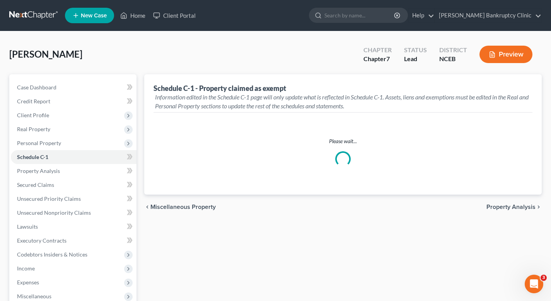
select select "[GEOGRAPHIC_DATA]"
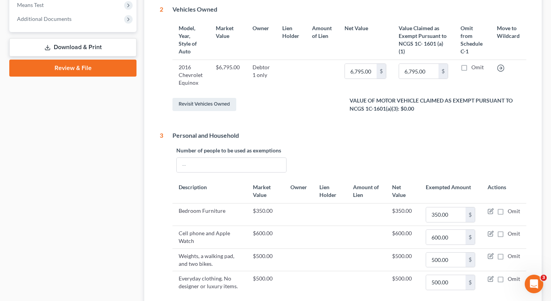
scroll to position [318, 0]
click at [264, 168] on input "text" at bounding box center [232, 166] width 110 height 15
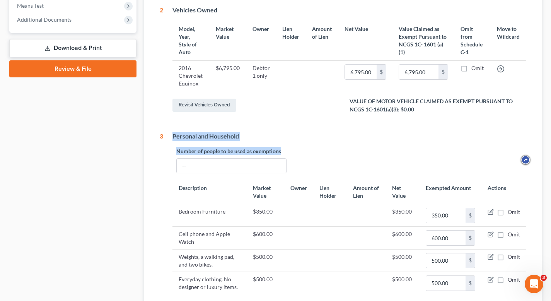
drag, startPoint x: 297, startPoint y: 149, endPoint x: 162, endPoint y: 148, distance: 135.0
click at [162, 148] on div "3 Personal and Household Number of people to be used as exemptions Description …" at bounding box center [343, 227] width 367 height 191
click at [215, 173] on div "Number of people to be used as exemptions Description Market Value Owner Lien H…" at bounding box center [350, 220] width 354 height 147
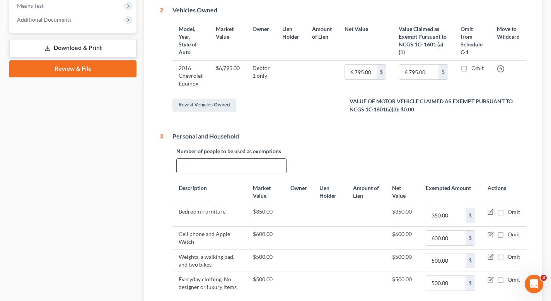
click at [214, 162] on input "text" at bounding box center [232, 166] width 110 height 15
type input "1"
click at [330, 111] on div "Revisit Vehicles Owned" at bounding box center [350, 105] width 354 height 16
click at [305, 128] on ng-include "Please select the division Select [GEOGRAPHIC_DATA] [GEOGRAPHIC_DATA] [GEOGRAPH…" at bounding box center [343, 85] width 367 height 474
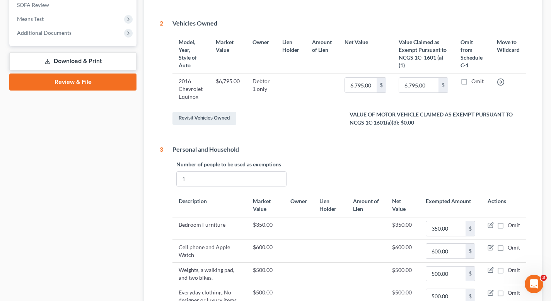
click at [292, 139] on ng-include "Please select the division Select [GEOGRAPHIC_DATA] [GEOGRAPHIC_DATA] [GEOGRAPH…" at bounding box center [343, 98] width 367 height 474
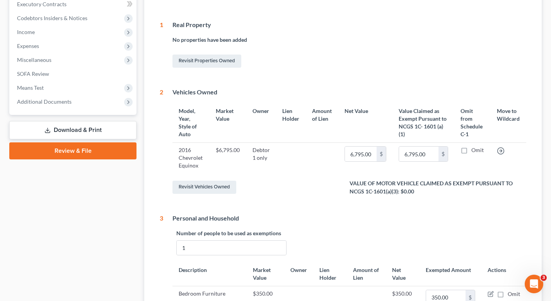
scroll to position [231, 0]
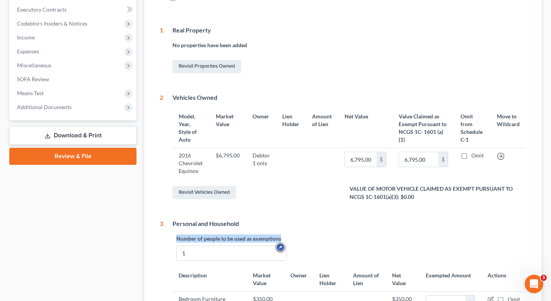
drag, startPoint x: 288, startPoint y: 233, endPoint x: 289, endPoint y: 238, distance: 4.4
copy label "Number of people to be used as exemptions"
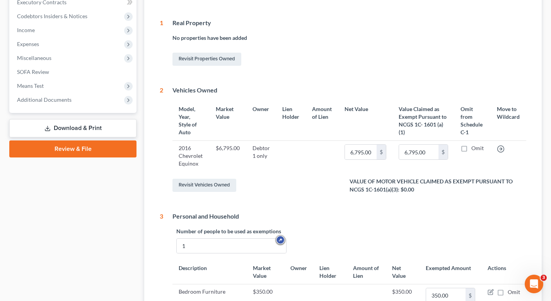
click at [236, 155] on td "$6,795.00" at bounding box center [228, 156] width 36 height 30
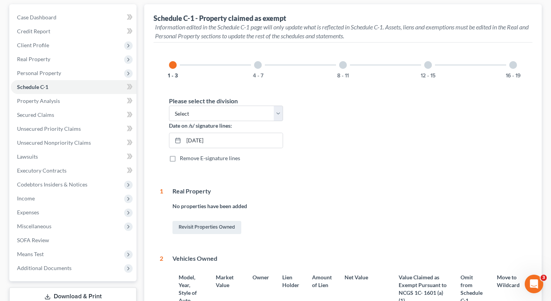
scroll to position [60, 0]
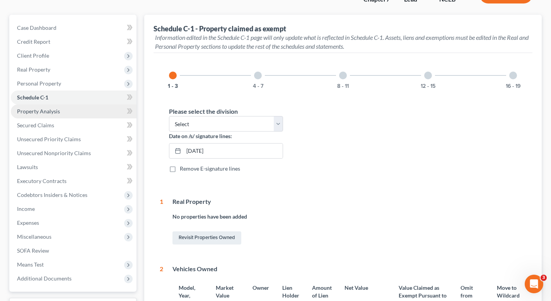
click at [114, 109] on link "Property Analysis" at bounding box center [74, 111] width 126 height 14
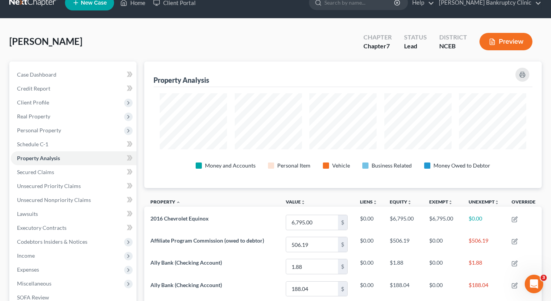
scroll to position [13, 0]
click at [89, 149] on link "Schedule C-1" at bounding box center [74, 144] width 126 height 14
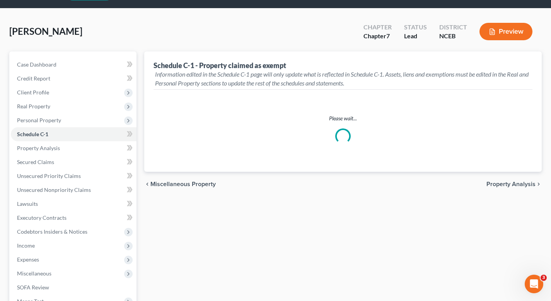
scroll to position [29, 0]
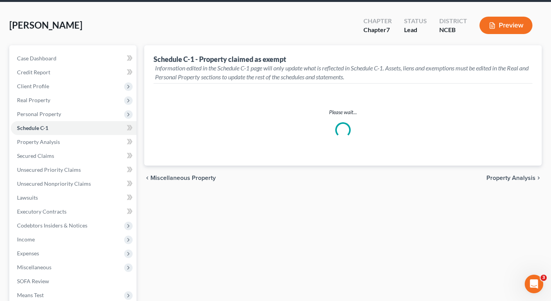
select select "[GEOGRAPHIC_DATA]"
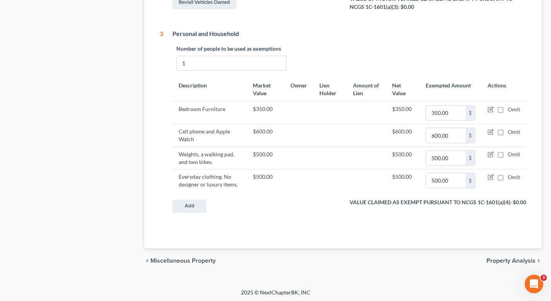
scroll to position [422, 0]
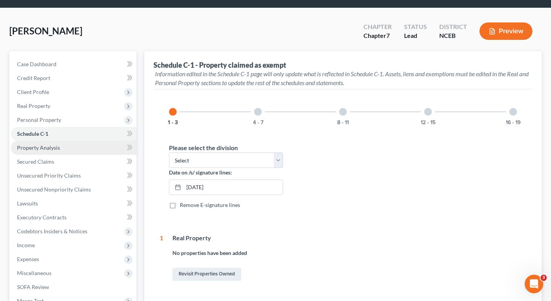
click at [103, 147] on link "Property Analysis" at bounding box center [74, 148] width 126 height 14
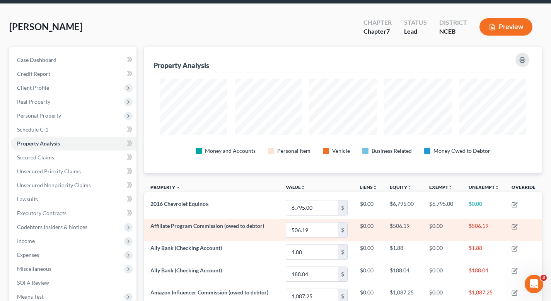
scroll to position [27, 0]
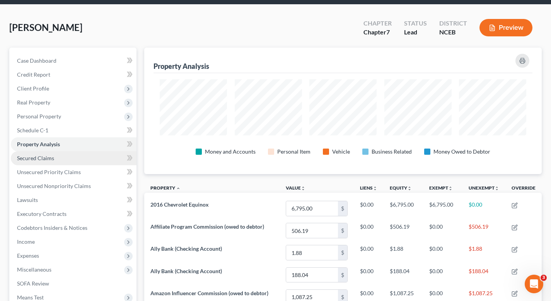
click at [108, 163] on link "Secured Claims" at bounding box center [74, 158] width 126 height 14
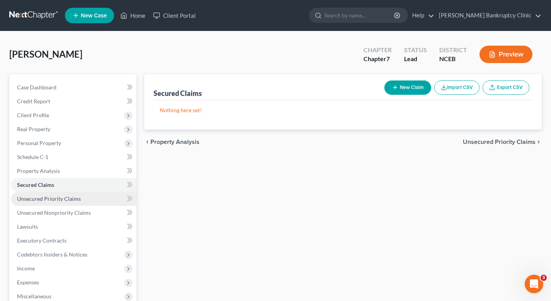
click at [91, 201] on link "Unsecured Priority Claims" at bounding box center [74, 199] width 126 height 14
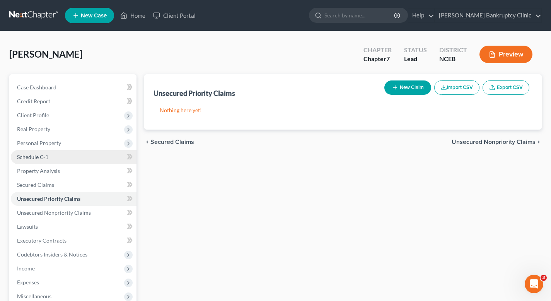
click at [82, 156] on link "Schedule C-1" at bounding box center [74, 157] width 126 height 14
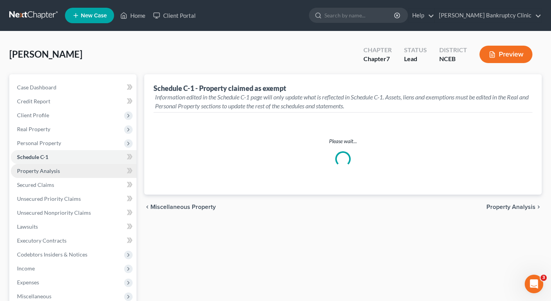
click at [84, 173] on link "Property Analysis" at bounding box center [74, 171] width 126 height 14
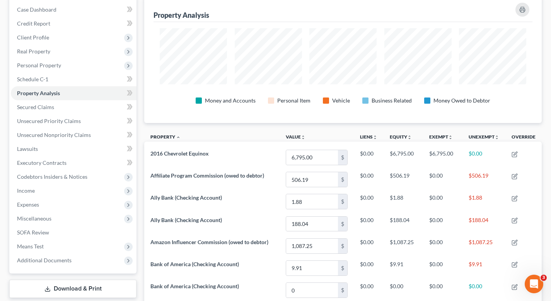
scroll to position [66, 0]
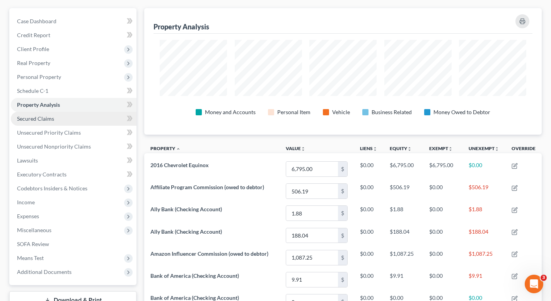
click at [98, 118] on link "Secured Claims" at bounding box center [74, 119] width 126 height 14
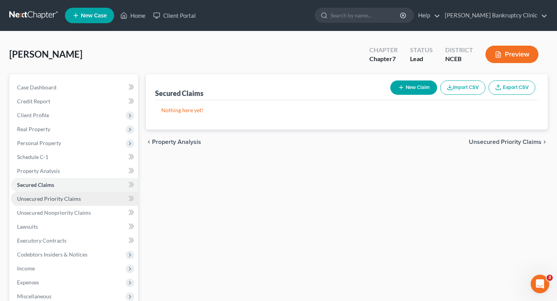
click at [92, 195] on link "Unsecured Priority Claims" at bounding box center [74, 199] width 127 height 14
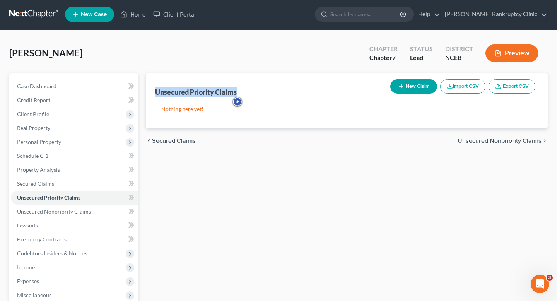
drag, startPoint x: 257, startPoint y: 83, endPoint x: 296, endPoint y: 83, distance: 38.7
click at [293, 83] on div "Unsecured Priority Claims New Claim Import CSV Export CSV" at bounding box center [346, 86] width 383 height 26
drag, startPoint x: 254, startPoint y: 90, endPoint x: 153, endPoint y: 92, distance: 101.0
click at [153, 91] on div "Unsecured Priority Claims New Claim Import CSV Export CSV Nothing here yet! Pre…" at bounding box center [347, 100] width 402 height 55
copy div "Unsecured Priority Claims"
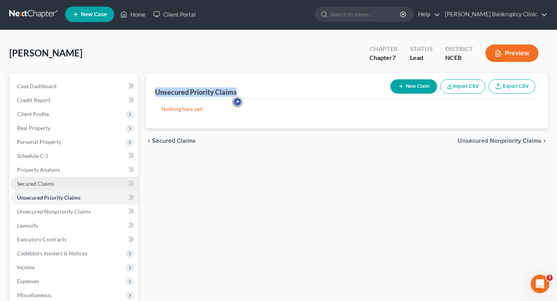
click at [83, 182] on link "Secured Claims" at bounding box center [74, 184] width 127 height 14
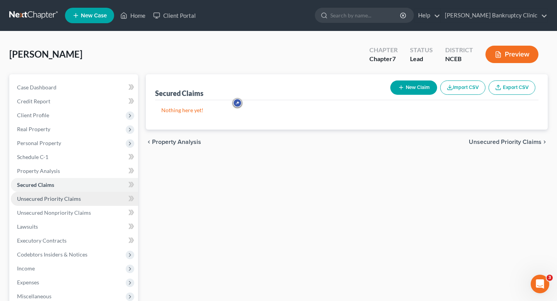
click at [116, 199] on link "Unsecured Priority Claims" at bounding box center [74, 199] width 127 height 14
click at [419, 89] on button "New Claim" at bounding box center [413, 87] width 47 height 14
select select "0"
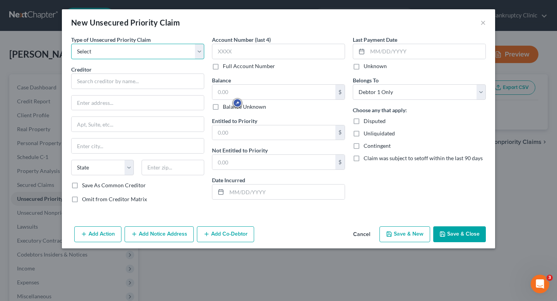
click at [164, 50] on select "Select Taxes & Other Government Units Domestic Support Obligations Extensions o…" at bounding box center [137, 51] width 133 height 15
select select "0"
click at [71, 44] on select "Select Taxes & Other Government Units Domestic Support Obligations Extensions o…" at bounding box center [137, 51] width 133 height 15
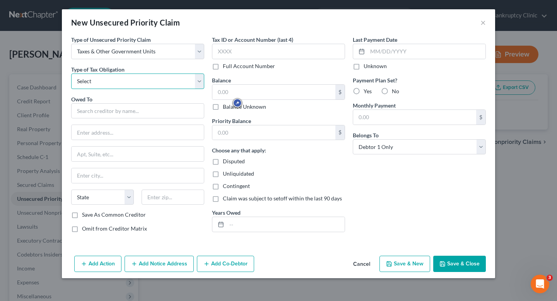
click at [162, 79] on select "Select Federal City State Franchise Tax Board Other" at bounding box center [137, 81] width 133 height 15
select select "0"
click at [71, 74] on select "Select Federal City State Franchise Tax Board Other" at bounding box center [137, 81] width 133 height 15
click at [484, 22] on button "×" at bounding box center [483, 22] width 5 height 9
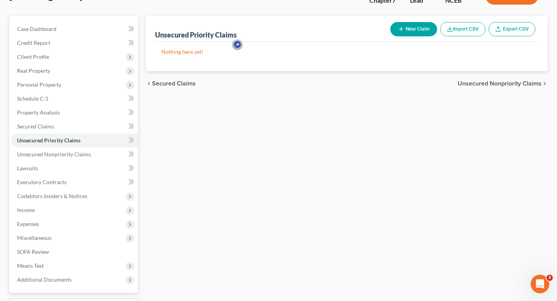
scroll to position [58, 0]
click at [405, 27] on button "New Claim" at bounding box center [413, 30] width 47 height 14
select select "0"
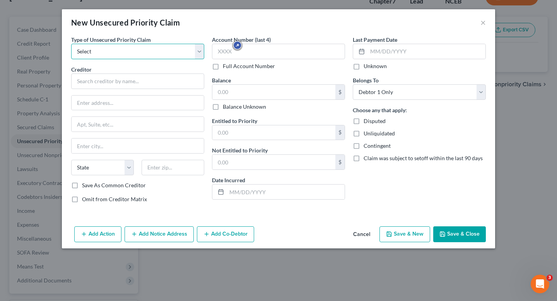
click at [171, 56] on select "Select Taxes & Other Government Units Domestic Support Obligations Extensions o…" at bounding box center [137, 51] width 133 height 15
select select "0"
click at [71, 44] on select "Select Taxes & Other Government Units Domestic Support Obligations Extensions o…" at bounding box center [137, 51] width 133 height 15
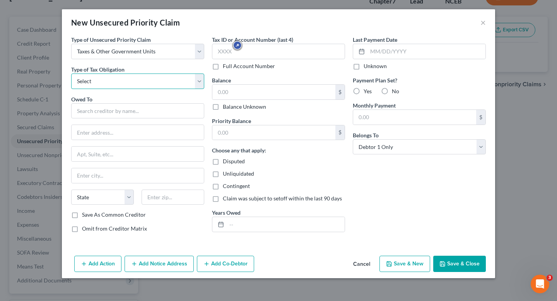
click at [166, 80] on select "Select Federal City State Franchise Tax Board Other" at bounding box center [137, 81] width 133 height 15
select select "0"
click at [71, 74] on select "Select Federal City State Franchise Tax Board Other" at bounding box center [137, 81] width 133 height 15
click at [453, 260] on button "Save & Close" at bounding box center [459, 264] width 53 height 16
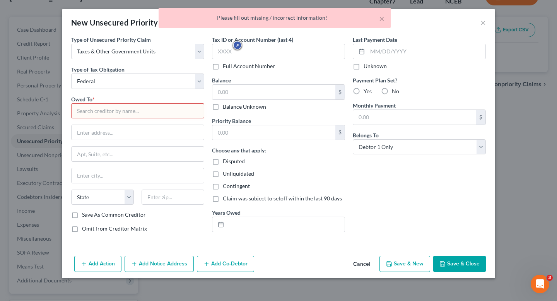
click at [174, 113] on input "text" at bounding box center [137, 110] width 133 height 15
drag, startPoint x: 171, startPoint y: 114, endPoint x: 53, endPoint y: 109, distance: 118.9
click at [53, 109] on div "New Unsecured Priority Claim × Type of Unsecured Priority Claim * Select Taxes …" at bounding box center [278, 150] width 557 height 301
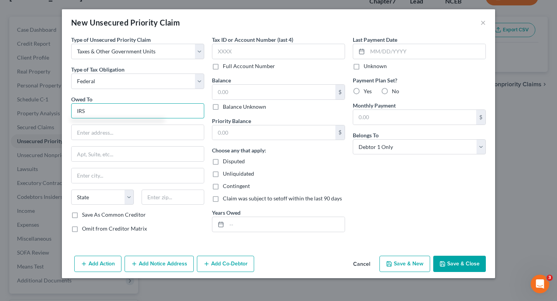
type input "IRS"
click at [119, 111] on input "IRS" at bounding box center [137, 110] width 133 height 15
drag, startPoint x: 132, startPoint y: 111, endPoint x: 48, endPoint y: 111, distance: 83.6
click at [48, 111] on div "New Unsecured Priority Claim × Type of Unsecured Priority Claim * Select Taxes …" at bounding box center [278, 150] width 557 height 301
paste input "Internal Revenue Service"
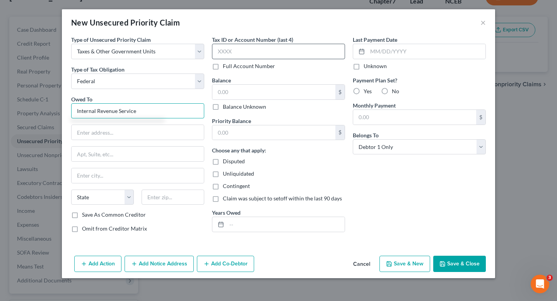
type input "Internal Revenue Service"
click at [276, 45] on input "text" at bounding box center [278, 51] width 133 height 15
click at [246, 112] on div "Tax ID or Account Number (last 4) Full Account Number Balance $ Balance Unknown…" at bounding box center [278, 137] width 141 height 203
click at [246, 111] on div "Tax ID or Account Number (last 4) Full Account Number Balance $ Balance Unknown…" at bounding box center [278, 137] width 141 height 203
click at [240, 105] on label "Balance Unknown" at bounding box center [244, 107] width 43 height 8
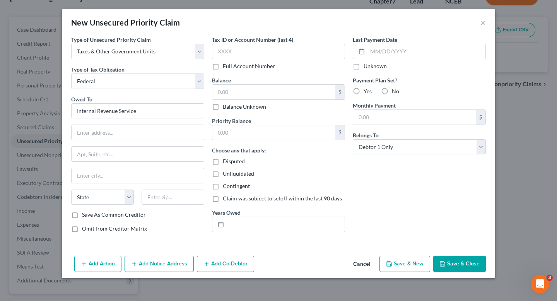
click at [231, 105] on input "Balance Unknown" at bounding box center [228, 105] width 5 height 5
checkbox input "true"
type input "0.00"
click at [248, 67] on label "Full Account Number" at bounding box center [249, 66] width 52 height 8
click at [231, 67] on input "Full Account Number" at bounding box center [228, 64] width 5 height 5
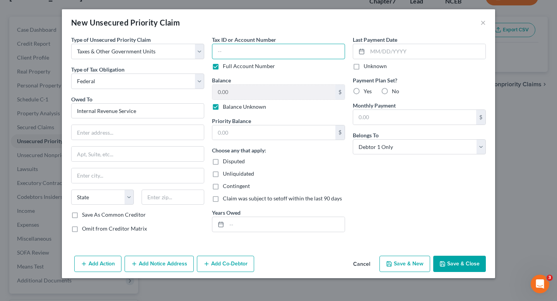
click at [248, 54] on input "text" at bounding box center [278, 51] width 133 height 15
click at [246, 65] on label "Full Account Number" at bounding box center [249, 66] width 52 height 8
click at [231, 65] on input "Full Account Number" at bounding box center [228, 64] width 5 height 5
click at [458, 259] on button "Save & Close" at bounding box center [459, 264] width 53 height 16
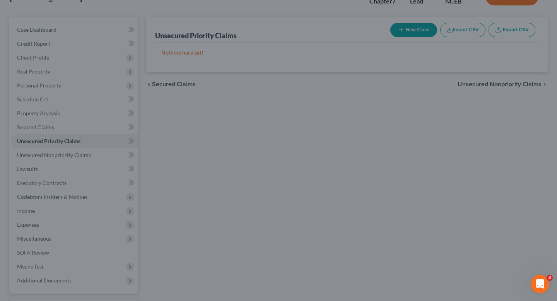
type input "0.00"
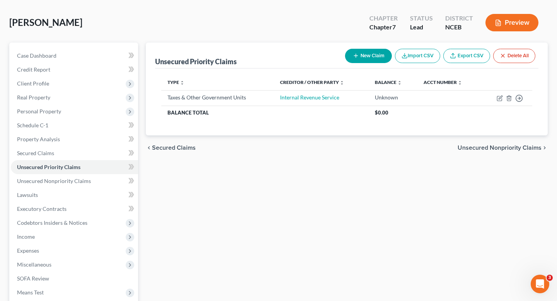
scroll to position [30, 0]
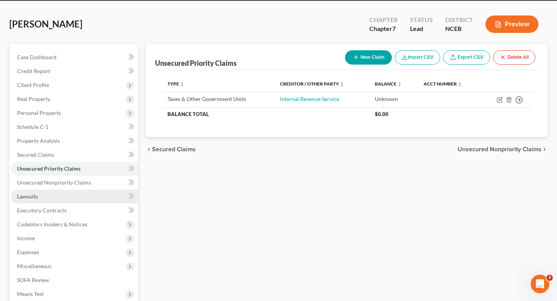
click at [118, 199] on link "Lawsuits" at bounding box center [74, 197] width 127 height 14
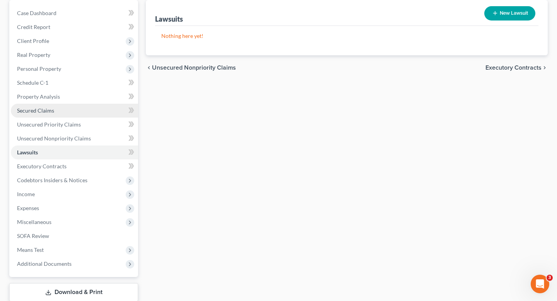
click at [91, 111] on link "Secured Claims" at bounding box center [74, 111] width 127 height 14
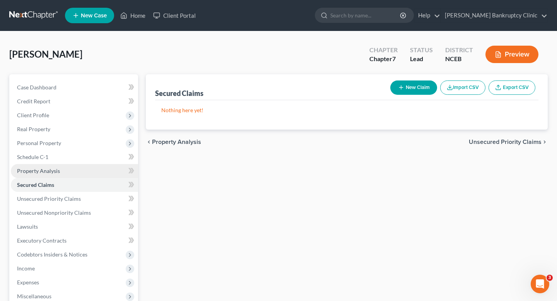
click at [90, 164] on link "Property Analysis" at bounding box center [74, 171] width 127 height 14
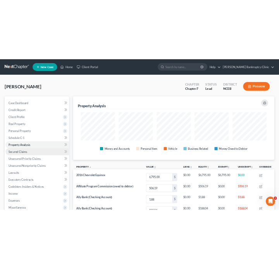
scroll to position [127, 402]
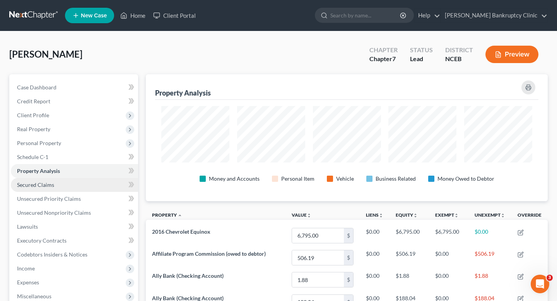
click at [92, 188] on link "Secured Claims" at bounding box center [74, 185] width 127 height 14
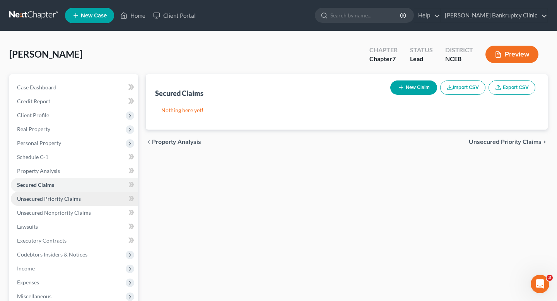
click at [91, 200] on link "Unsecured Priority Claims" at bounding box center [74, 199] width 127 height 14
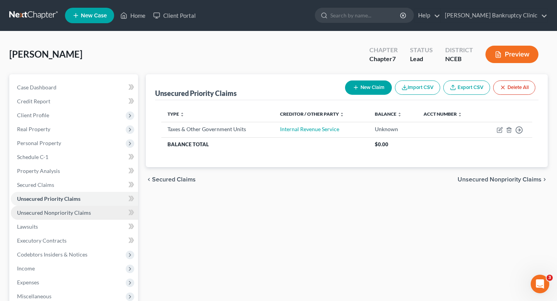
click at [92, 217] on link "Unsecured Nonpriority Claims" at bounding box center [74, 213] width 127 height 14
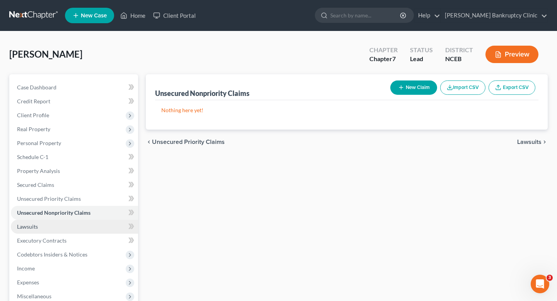
click at [91, 225] on link "Lawsuits" at bounding box center [74, 227] width 127 height 14
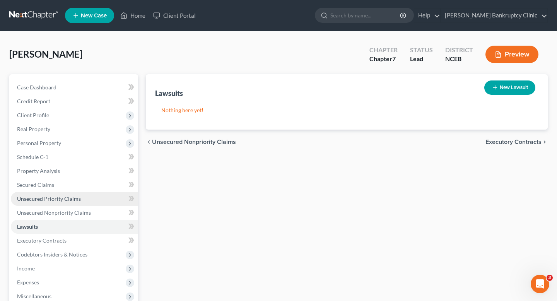
click at [57, 197] on span "Unsecured Priority Claims" at bounding box center [49, 198] width 64 height 7
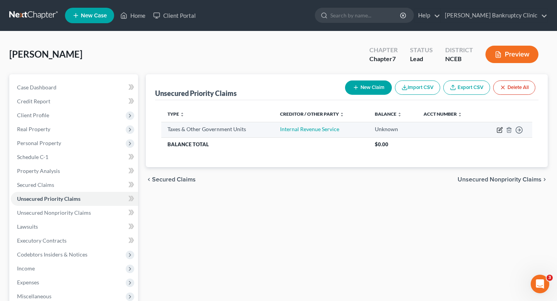
click at [500, 132] on icon "button" at bounding box center [500, 130] width 6 height 6
select select "0"
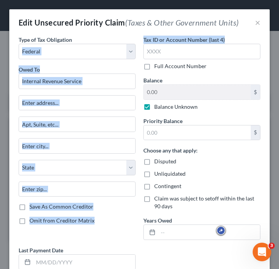
drag, startPoint x: 221, startPoint y: 38, endPoint x: 133, endPoint y: 38, distance: 87.4
click at [133, 38] on div "Type of Tax Obligation * Select Federal City State Franchise Tax Board Other Ow…" at bounding box center [139, 203] width 249 height 335
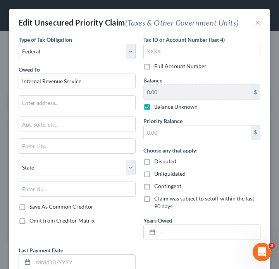
click at [151, 68] on div "Full Account Number" at bounding box center [201, 66] width 117 height 8
click at [154, 66] on label "Full Account Number" at bounding box center [180, 66] width 52 height 8
click at [157, 66] on input "Full Account Number" at bounding box center [159, 64] width 5 height 5
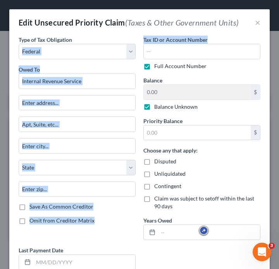
drag, startPoint x: 203, startPoint y: 38, endPoint x: 120, endPoint y: 36, distance: 83.6
click at [120, 36] on div "Type of Tax Obligation * Select Federal City State Franchise Tax Board Other Ow…" at bounding box center [139, 203] width 249 height 335
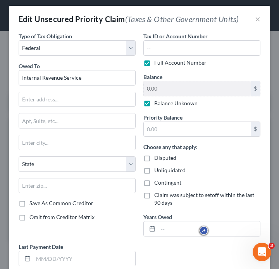
click at [43, 24] on div "Edit Unsecured Priority Claim (Taxes & Other Government Units)" at bounding box center [129, 19] width 220 height 11
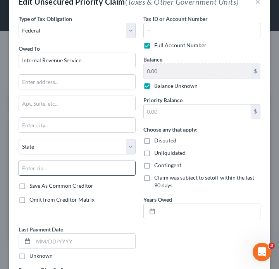
scroll to position [20, 0]
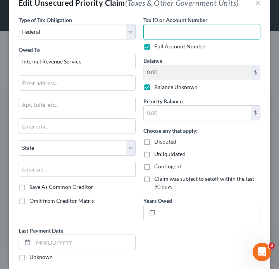
click at [209, 29] on input "text" at bounding box center [201, 31] width 117 height 15
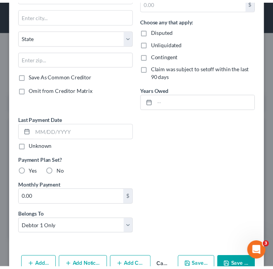
scroll to position [157, 0]
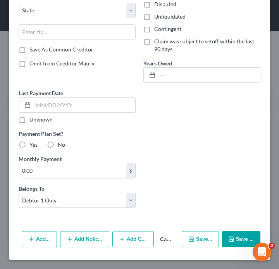
type input "550636762"
click at [225, 243] on button "Save & Close" at bounding box center [241, 239] width 38 height 16
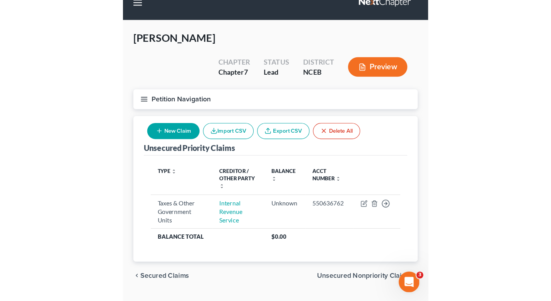
scroll to position [0, 0]
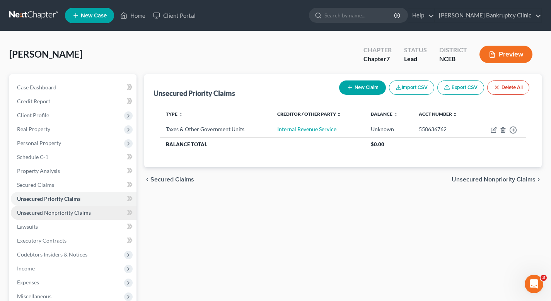
click at [105, 216] on link "Unsecured Nonpriority Claims" at bounding box center [74, 213] width 126 height 14
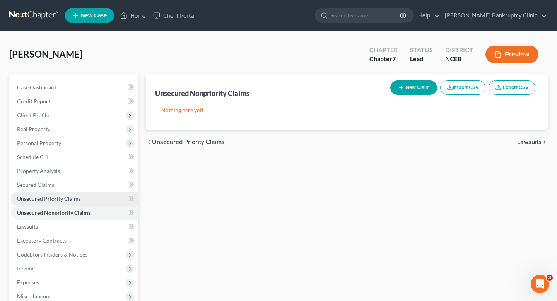
click at [106, 201] on link "Unsecured Priority Claims" at bounding box center [74, 199] width 127 height 14
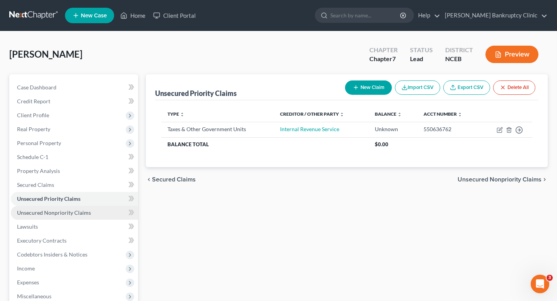
click at [105, 210] on link "Unsecured Nonpriority Claims" at bounding box center [74, 213] width 127 height 14
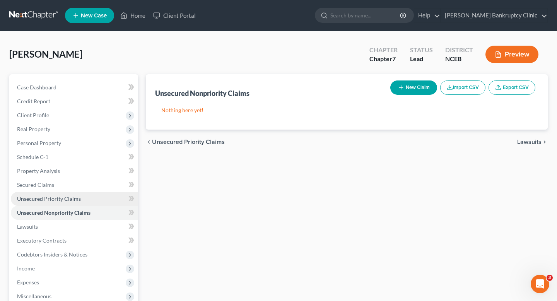
click at [102, 200] on link "Unsecured Priority Claims" at bounding box center [74, 199] width 127 height 14
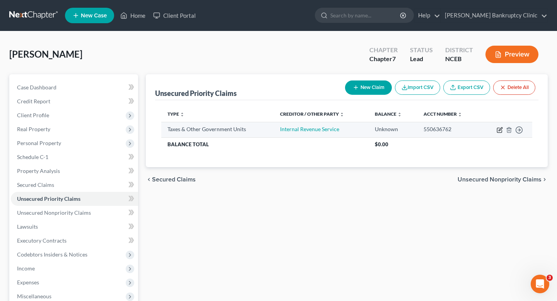
click at [501, 130] on icon "button" at bounding box center [500, 130] width 6 height 6
select select "0"
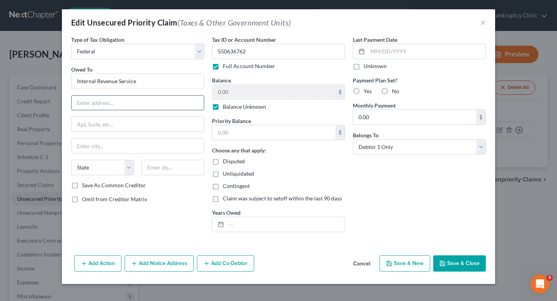
click at [180, 103] on input "text" at bounding box center [138, 103] width 132 height 15
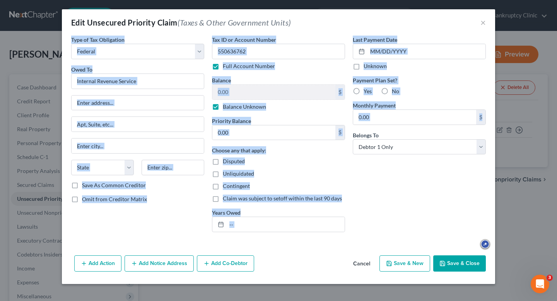
drag, startPoint x: 70, startPoint y: 37, endPoint x: 398, endPoint y: 161, distance: 350.5
click at [398, 161] on div "Type of Tax Obligation * Select Federal City State Franchise Tax Board Other Ow…" at bounding box center [278, 137] width 423 height 203
copy div "Type of Tax Obligation * Select Federal City State Franchise Tax Board Other Ow…"
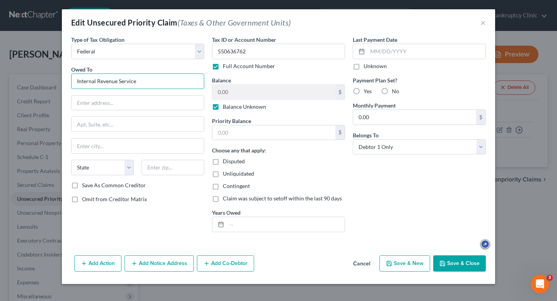
click at [150, 84] on input "Internal Revenue Service" at bounding box center [137, 81] width 133 height 15
click at [364, 67] on label "Unknown" at bounding box center [375, 66] width 23 height 8
click at [367, 67] on input "Unknown" at bounding box center [369, 64] width 5 height 5
checkbox input "true"
click at [240, 188] on span "Contingent" at bounding box center [236, 186] width 27 height 7
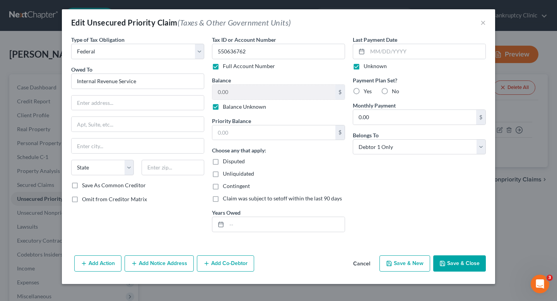
click at [231, 187] on input "Contingent" at bounding box center [228, 184] width 5 height 5
click at [231, 184] on span "Contingent" at bounding box center [236, 186] width 27 height 7
click at [231, 184] on input "Contingent" at bounding box center [228, 184] width 5 height 5
checkbox input "false"
click at [319, 187] on div "Contingent" at bounding box center [278, 186] width 133 height 8
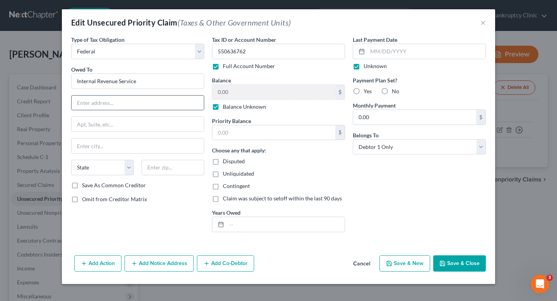
click at [164, 95] on div at bounding box center [137, 102] width 133 height 15
drag, startPoint x: 116, startPoint y: 112, endPoint x: 116, endPoint y: 108, distance: 4.3
click at [116, 112] on div "Owed To * Internal Revenue Service State [US_STATE] AK AR [GEOGRAPHIC_DATA] CA …" at bounding box center [137, 123] width 133 height 116
click at [116, 102] on input "text" at bounding box center [138, 103] width 132 height 15
paste input "O Box 7317,"
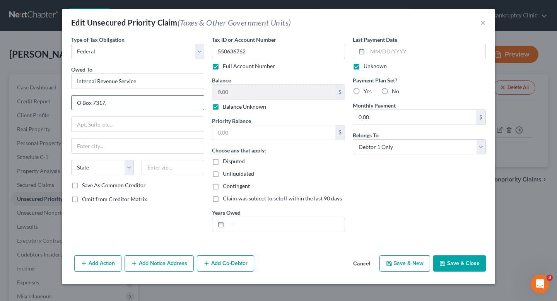
click at [78, 100] on input "O Box 7317," at bounding box center [138, 103] width 132 height 15
click at [126, 101] on input "[STREET_ADDRESS]," at bounding box center [138, 103] width 132 height 15
type input "PO Box 7317"
click at [154, 149] on input "text" at bounding box center [138, 146] width 132 height 15
paste input "[GEOGRAPHIC_DATA]"
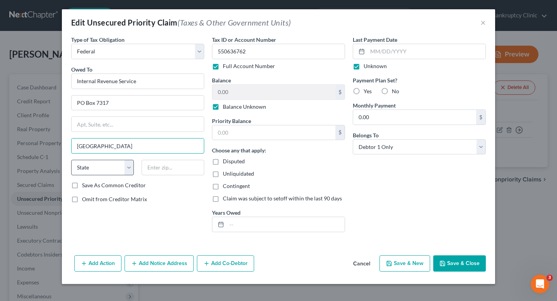
type input "[GEOGRAPHIC_DATA]"
click at [114, 171] on select "State [US_STATE] AK AR AZ CA CO CT DE DC [GEOGRAPHIC_DATA] [GEOGRAPHIC_DATA] GU…" at bounding box center [102, 167] width 63 height 15
select select "39"
click at [71, 160] on select "State [US_STATE] AK AR AZ CA CO CT DE DC [GEOGRAPHIC_DATA] [GEOGRAPHIC_DATA] GU…" at bounding box center [102, 167] width 63 height 15
click at [157, 172] on input "text" at bounding box center [173, 167] width 63 height 15
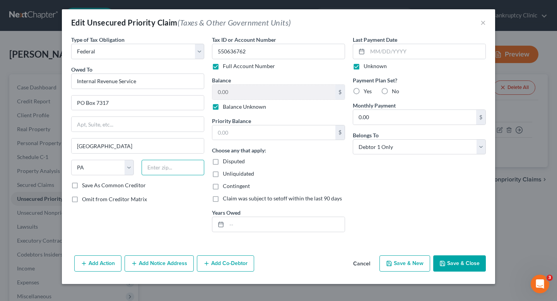
paste input "19101-7346"
type input "19101-7346"
click at [169, 212] on div "Type of Tax Obligation * Select Federal City State Franchise Tax Board Other Ow…" at bounding box center [137, 137] width 141 height 203
click at [443, 259] on button "Save & Close" at bounding box center [459, 263] width 53 height 16
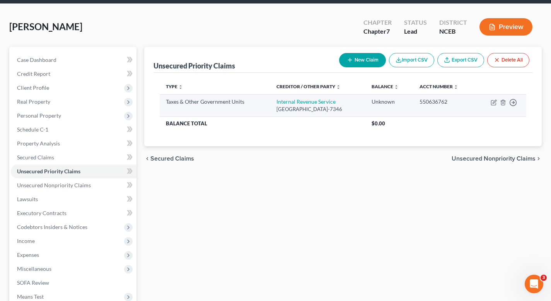
scroll to position [35, 0]
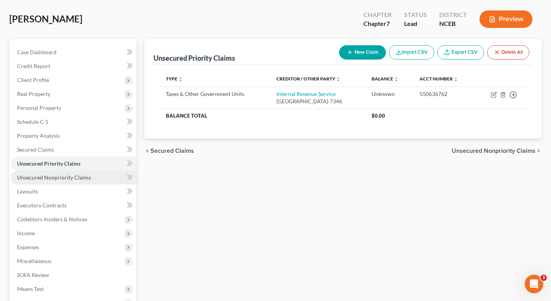
click at [107, 179] on link "Unsecured Nonpriority Claims" at bounding box center [74, 178] width 126 height 14
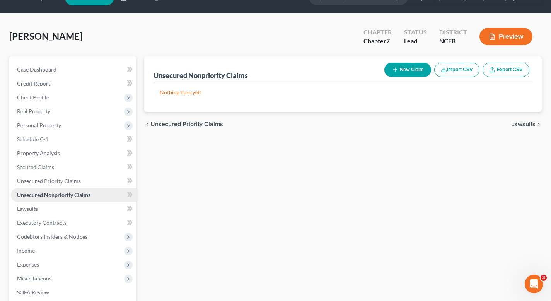
scroll to position [21, 0]
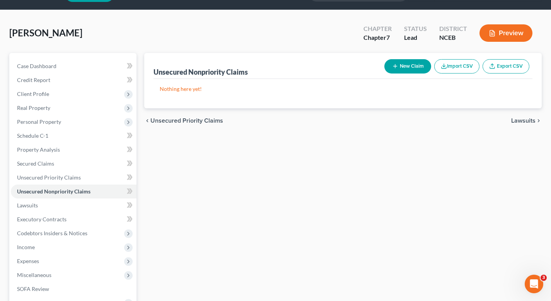
click at [421, 68] on button "New Claim" at bounding box center [408, 66] width 47 height 14
select select "0"
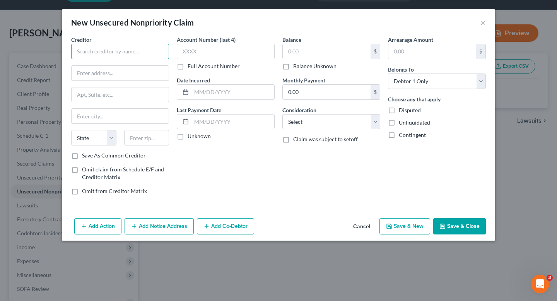
click at [135, 51] on input "text" at bounding box center [120, 51] width 98 height 15
click at [357, 229] on button "Cancel" at bounding box center [361, 226] width 29 height 15
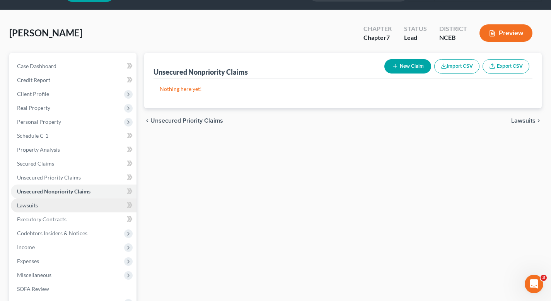
click at [78, 209] on link "Lawsuits" at bounding box center [74, 206] width 126 height 14
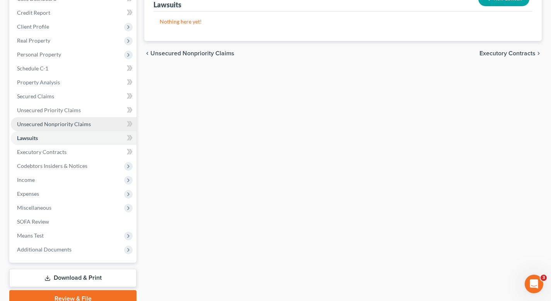
scroll to position [83, 0]
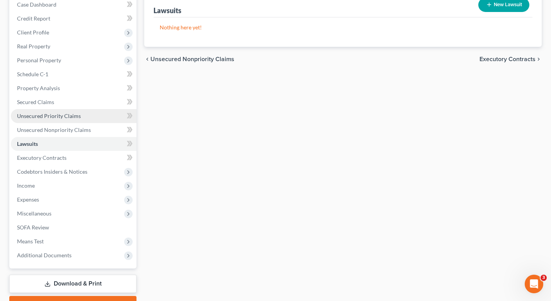
click at [77, 121] on link "Unsecured Priority Claims" at bounding box center [74, 116] width 126 height 14
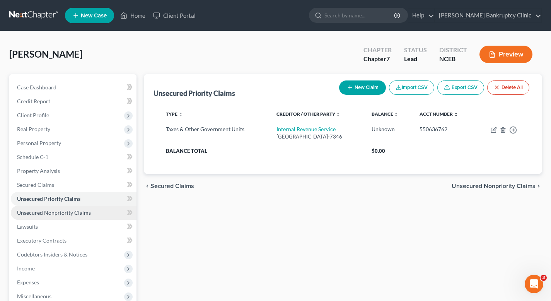
click at [86, 207] on link "Unsecured Nonpriority Claims" at bounding box center [74, 213] width 126 height 14
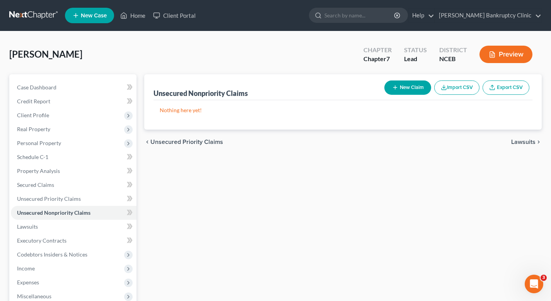
click at [470, 90] on button "Import CSV" at bounding box center [457, 87] width 45 height 14
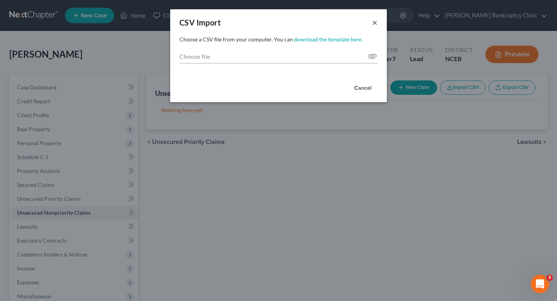
click at [375, 19] on button "×" at bounding box center [374, 22] width 5 height 9
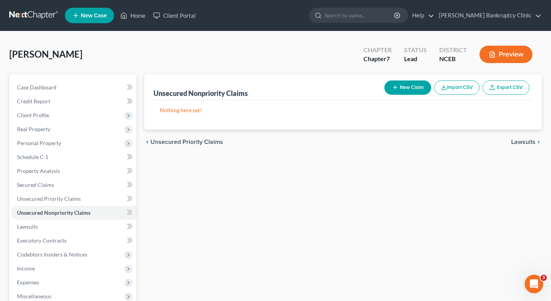
click at [397, 85] on icon "button" at bounding box center [395, 87] width 6 height 6
select select "0"
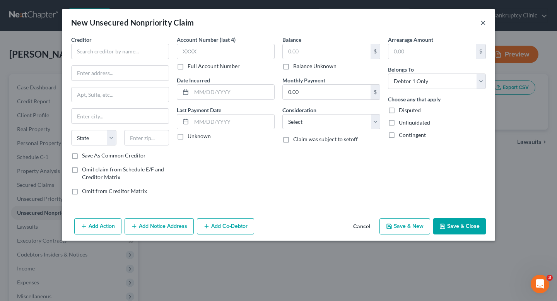
click at [485, 22] on button "×" at bounding box center [483, 22] width 5 height 9
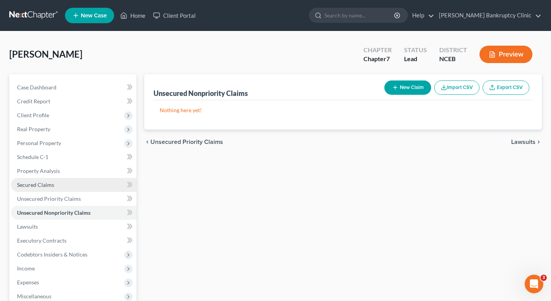
scroll to position [84, 0]
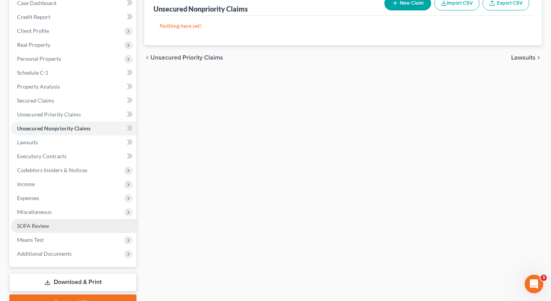
click at [88, 221] on link "SOFA Review" at bounding box center [74, 226] width 126 height 14
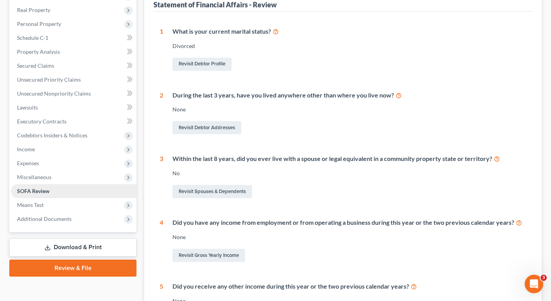
scroll to position [150, 0]
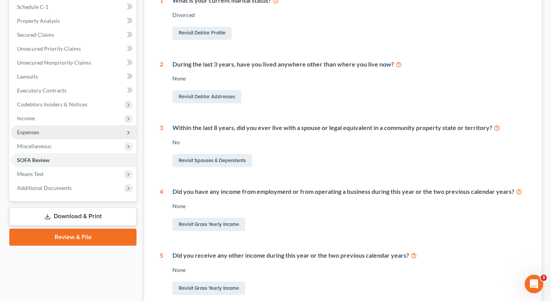
click at [67, 133] on span "Expenses" at bounding box center [74, 132] width 126 height 14
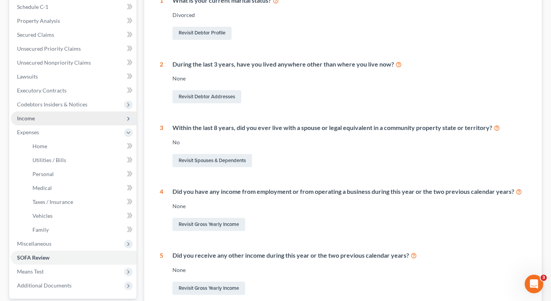
click at [67, 120] on span "Income" at bounding box center [74, 118] width 126 height 14
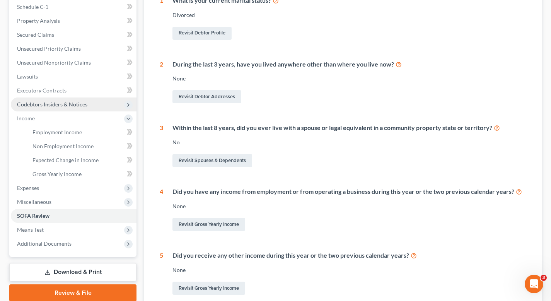
click at [67, 103] on span "Codebtors Insiders & Notices" at bounding box center [52, 104] width 70 height 7
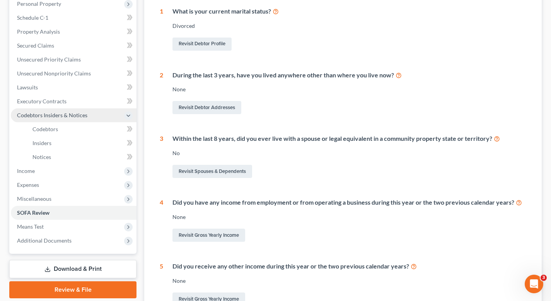
scroll to position [134, 0]
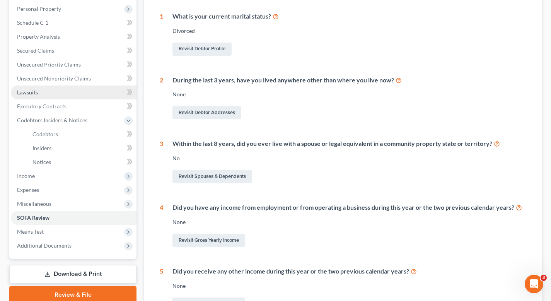
click at [64, 95] on link "Lawsuits" at bounding box center [74, 93] width 126 height 14
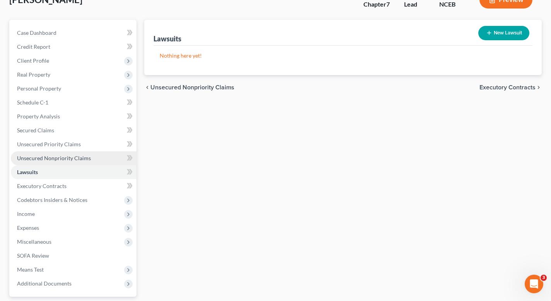
click at [80, 157] on span "Unsecured Nonpriority Claims" at bounding box center [54, 158] width 74 height 7
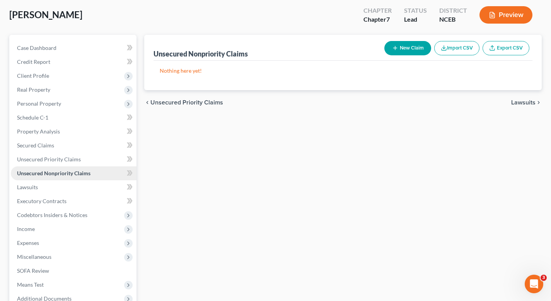
scroll to position [40, 0]
click at [80, 157] on link "Unsecured Priority Claims" at bounding box center [74, 159] width 126 height 14
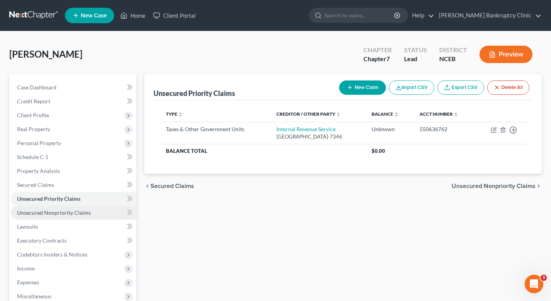
scroll to position [11, 0]
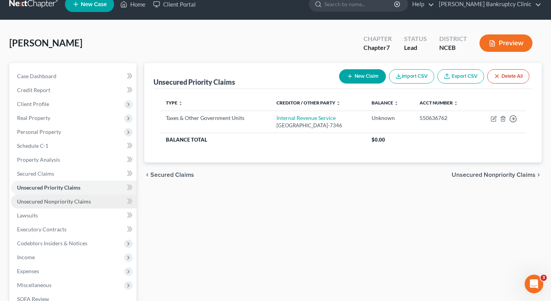
click at [88, 203] on span "Unsecured Nonpriority Claims" at bounding box center [54, 201] width 74 height 7
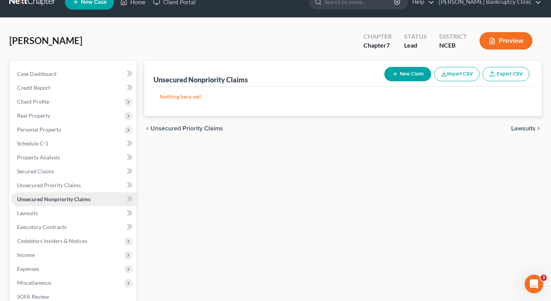
scroll to position [18, 0]
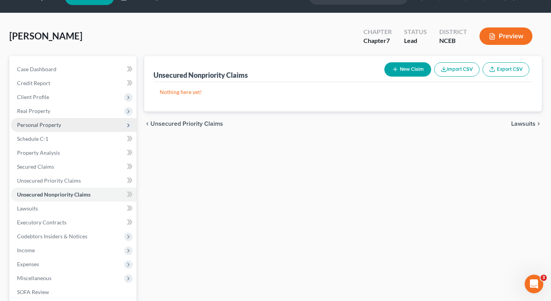
click at [70, 123] on span "Personal Property" at bounding box center [74, 125] width 126 height 14
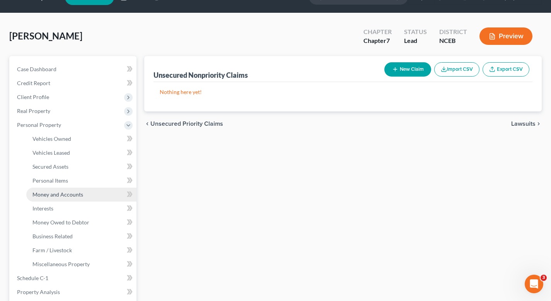
click at [76, 193] on span "Money and Accounts" at bounding box center [58, 194] width 51 height 7
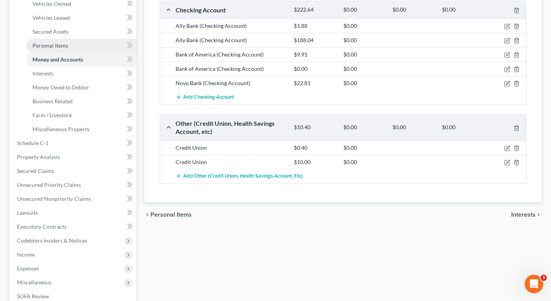
scroll to position [154, 0]
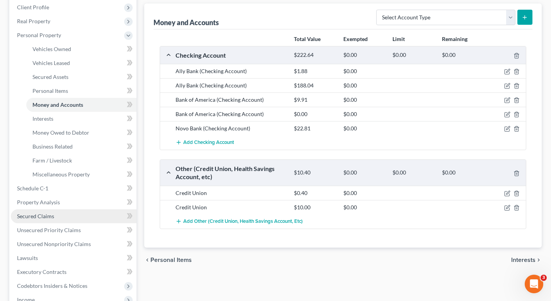
click at [73, 218] on link "Secured Claims" at bounding box center [74, 216] width 126 height 14
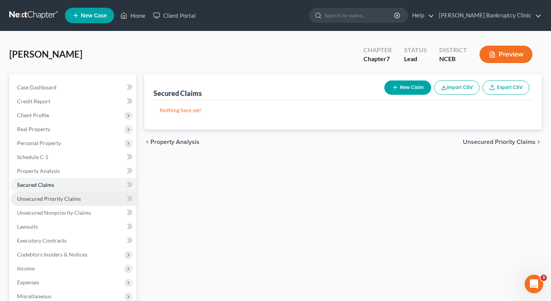
scroll to position [4, 0]
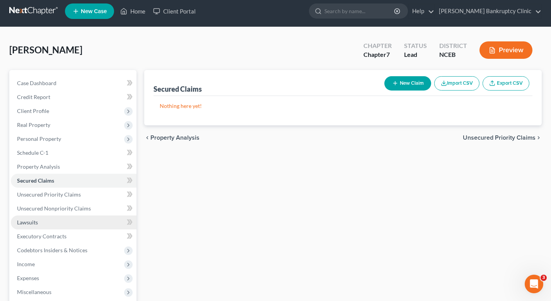
click at [84, 218] on link "Lawsuits" at bounding box center [74, 223] width 126 height 14
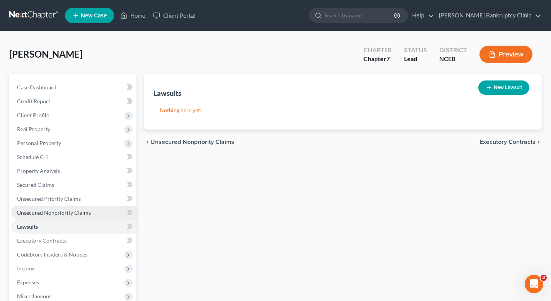
click at [84, 212] on span "Unsecured Nonpriority Claims" at bounding box center [54, 212] width 74 height 7
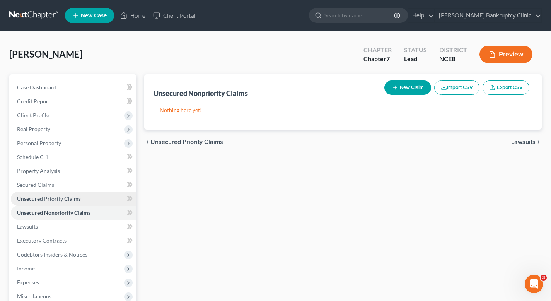
click at [85, 202] on link "Unsecured Priority Claims" at bounding box center [74, 199] width 126 height 14
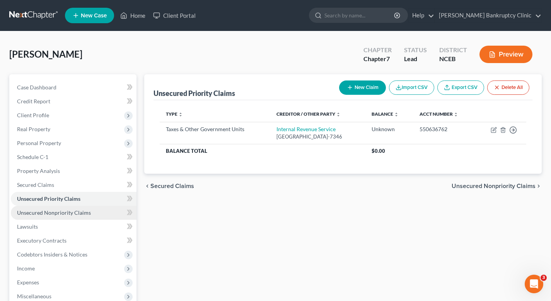
click at [83, 208] on link "Unsecured Nonpriority Claims" at bounding box center [74, 213] width 126 height 14
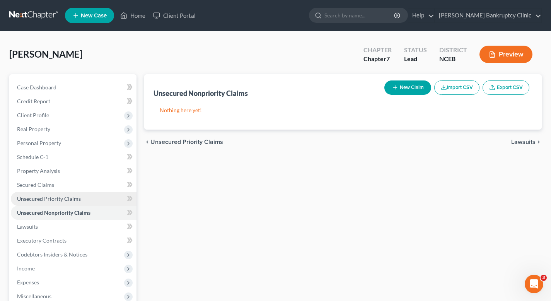
click at [85, 202] on link "Unsecured Priority Claims" at bounding box center [74, 199] width 126 height 14
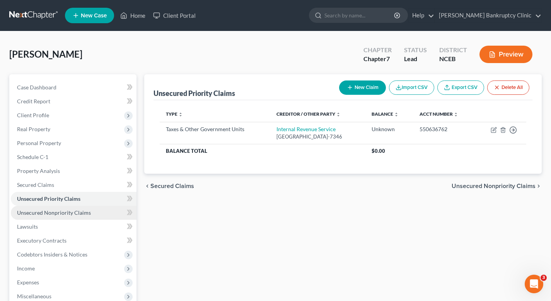
click at [84, 210] on span "Unsecured Nonpriority Claims" at bounding box center [54, 212] width 74 height 7
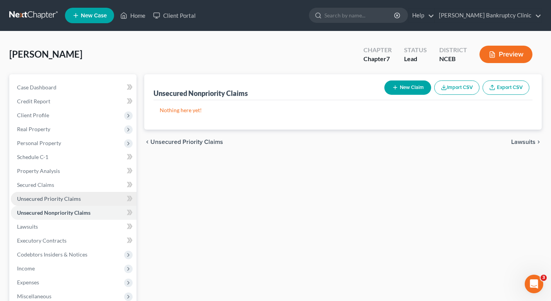
click at [81, 204] on link "Unsecured Priority Claims" at bounding box center [74, 199] width 126 height 14
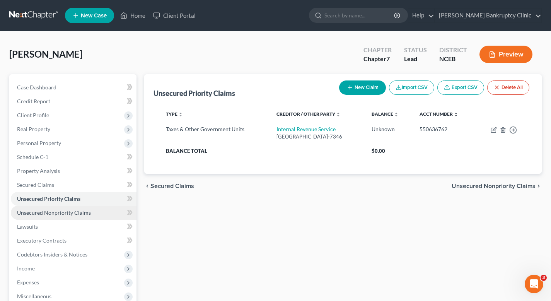
click at [80, 211] on span "Unsecured Nonpriority Claims" at bounding box center [54, 212] width 74 height 7
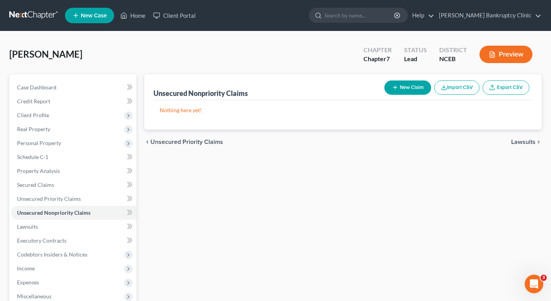
click at [418, 89] on button "New Claim" at bounding box center [408, 87] width 47 height 14
select select "0"
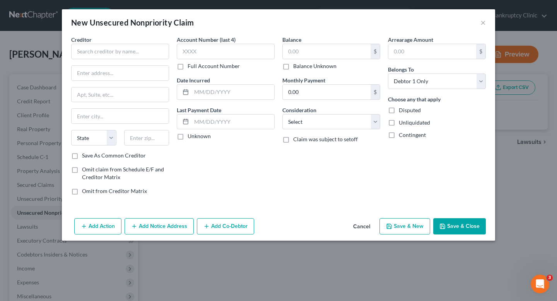
click at [366, 224] on button "Cancel" at bounding box center [361, 226] width 29 height 15
